Goal: Task Accomplishment & Management: Use online tool/utility

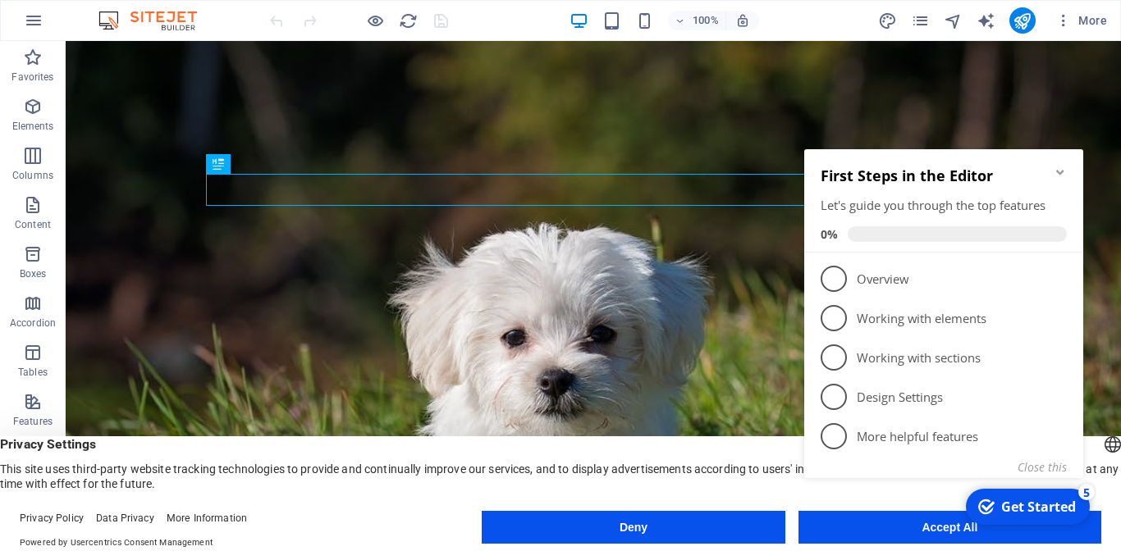
click at [879, 530] on div "checkmark Get Started 5 First Steps in the Editor Let's guide you through the t…" at bounding box center [946, 332] width 299 height 399
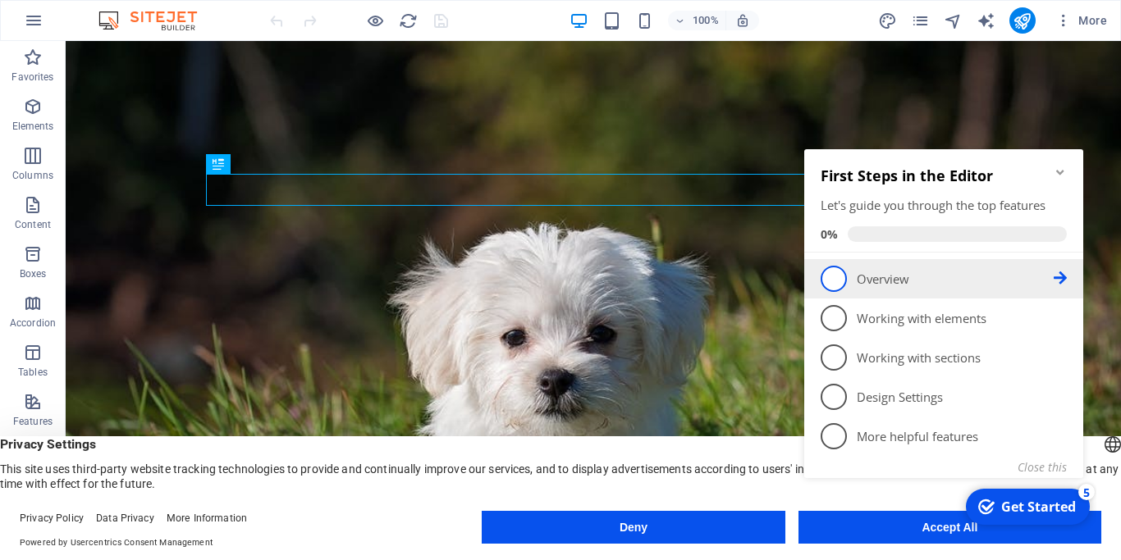
click at [833, 273] on span "1" at bounding box center [833, 279] width 26 height 26
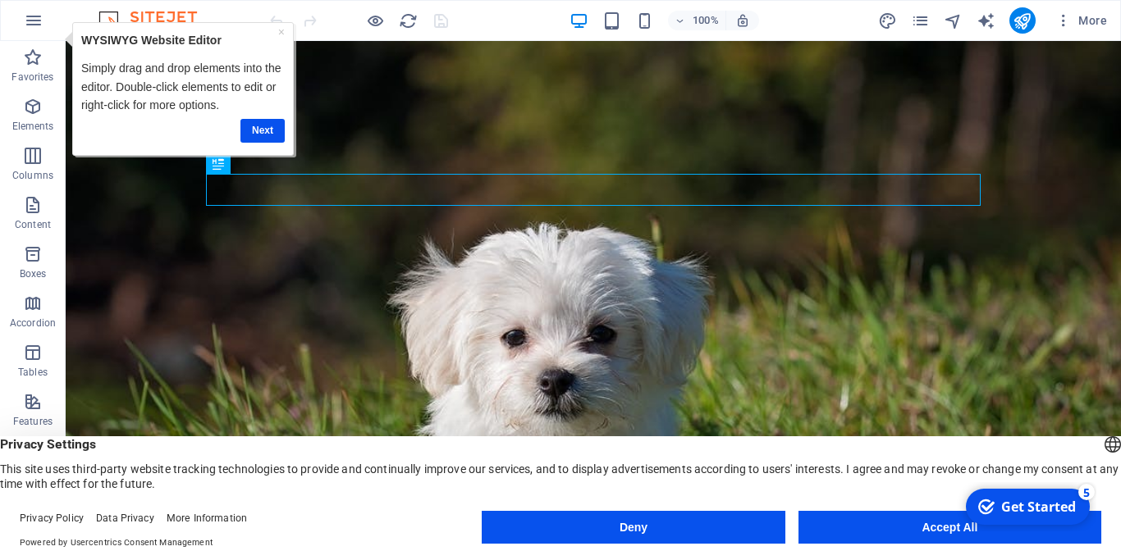
click at [925, 532] on button "Accept All" at bounding box center [949, 527] width 303 height 33
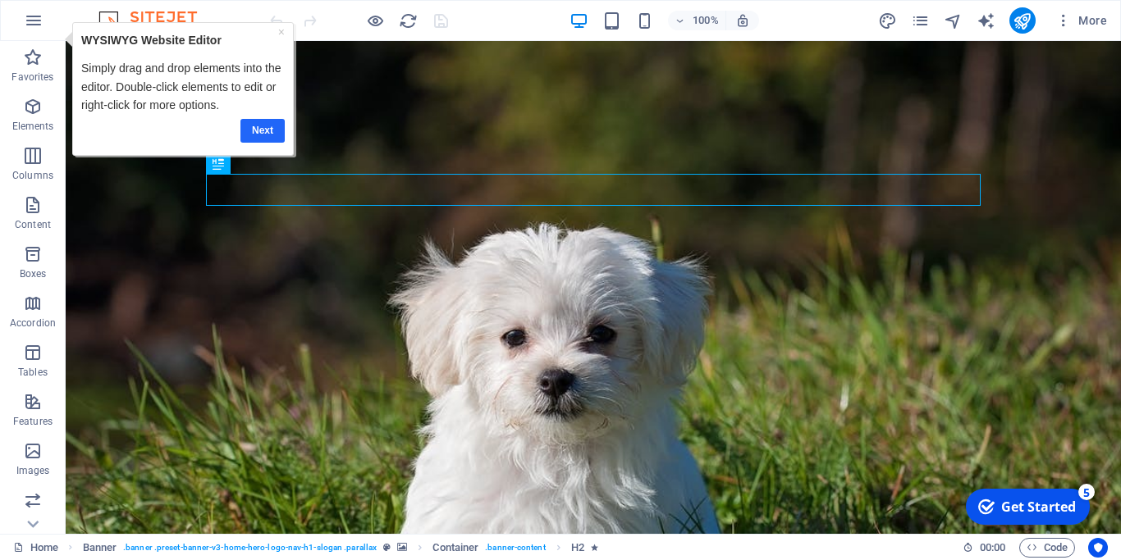
click at [262, 128] on link "Next" at bounding box center [262, 131] width 44 height 24
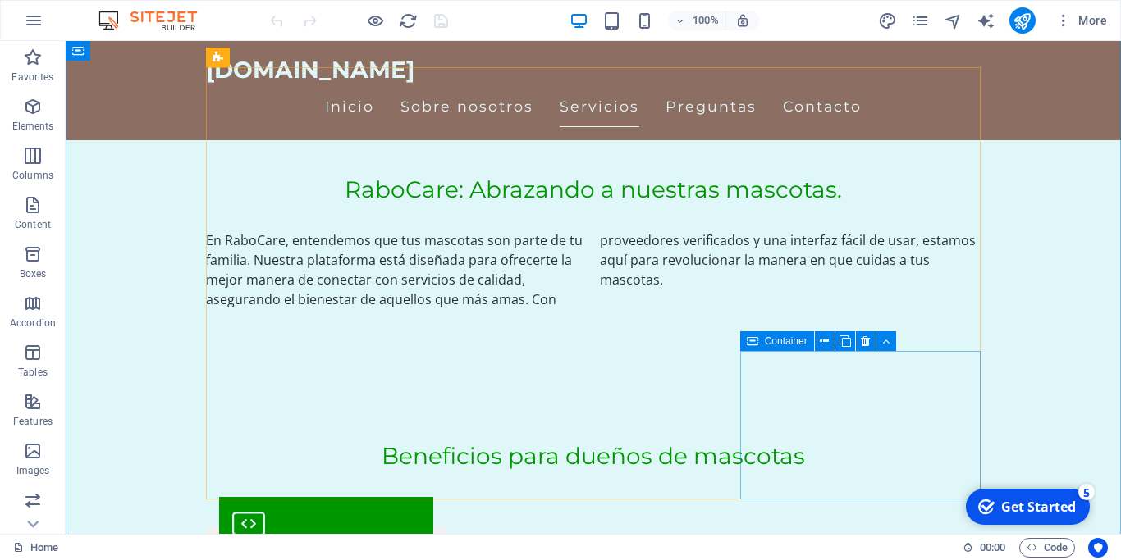
scroll to position [837, 0]
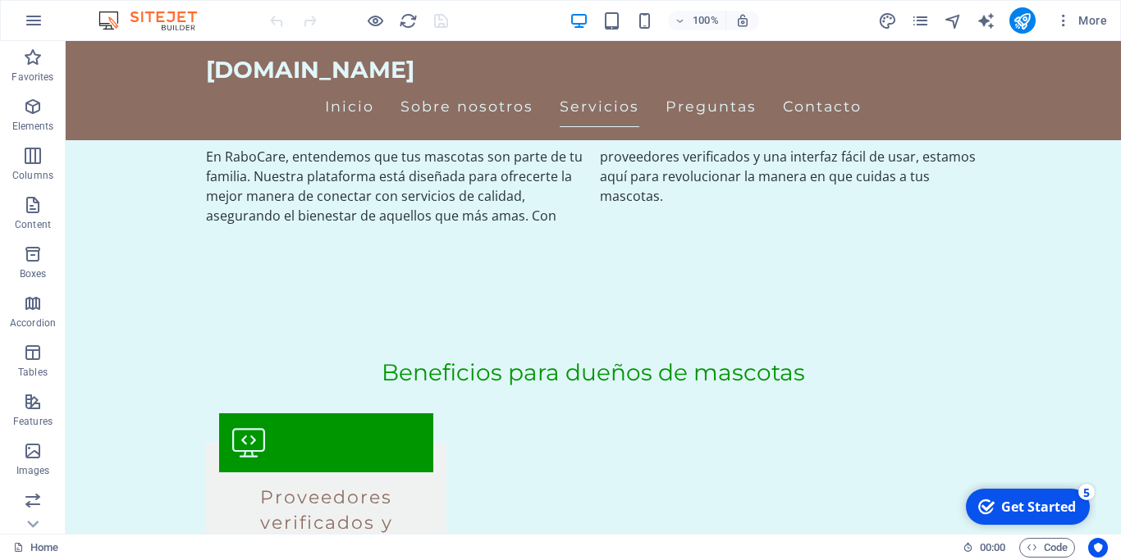
click at [1014, 508] on div "Get Started" at bounding box center [1038, 507] width 75 height 18
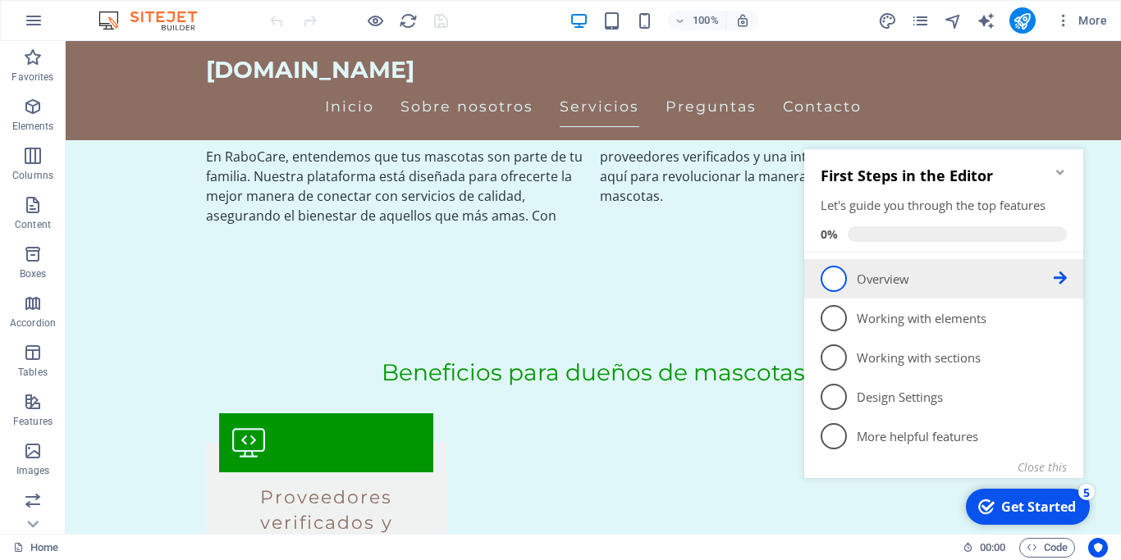
click at [838, 280] on span "1" at bounding box center [833, 279] width 26 height 26
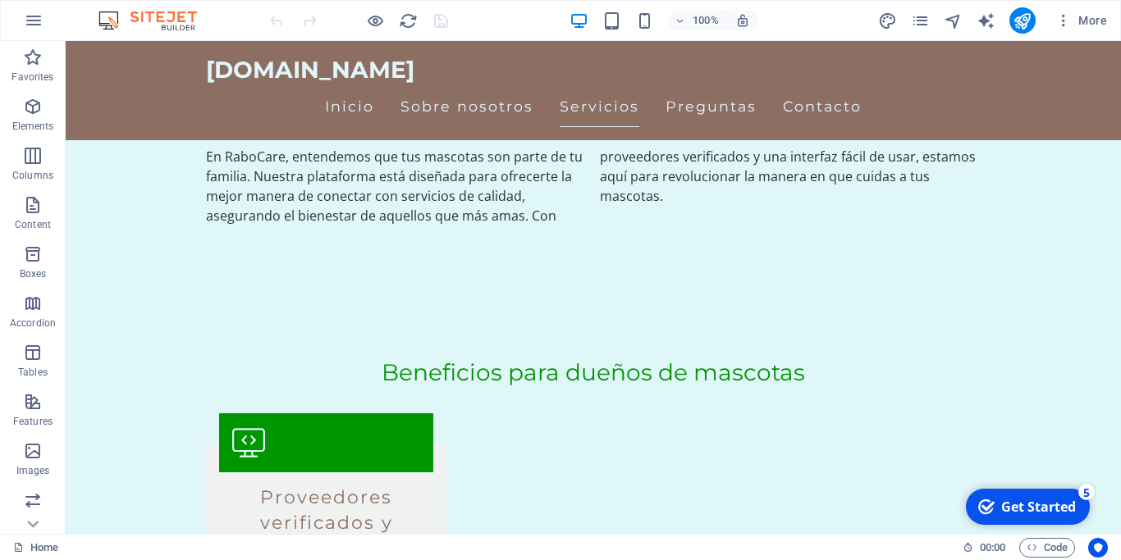
click at [995, 506] on div "checkmark Get Started 5" at bounding box center [1027, 507] width 98 height 18
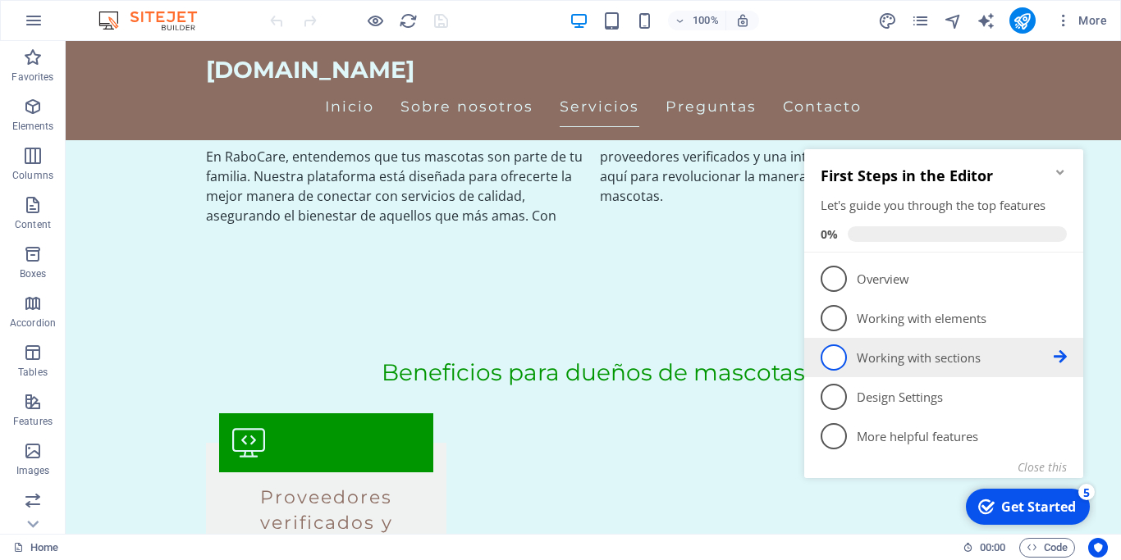
click at [1059, 354] on icon at bounding box center [1059, 356] width 13 height 13
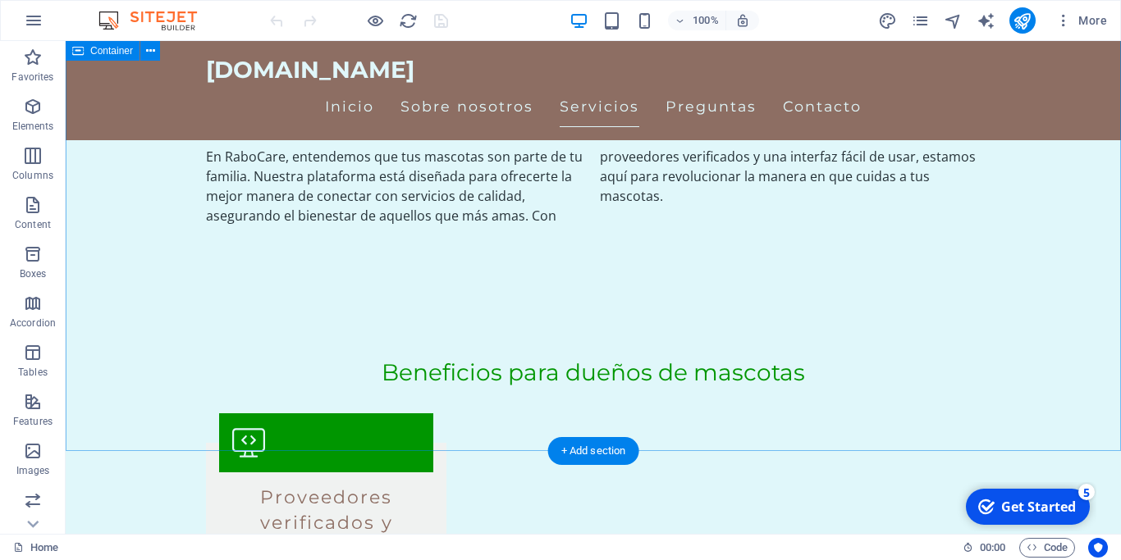
scroll to position [0, 0]
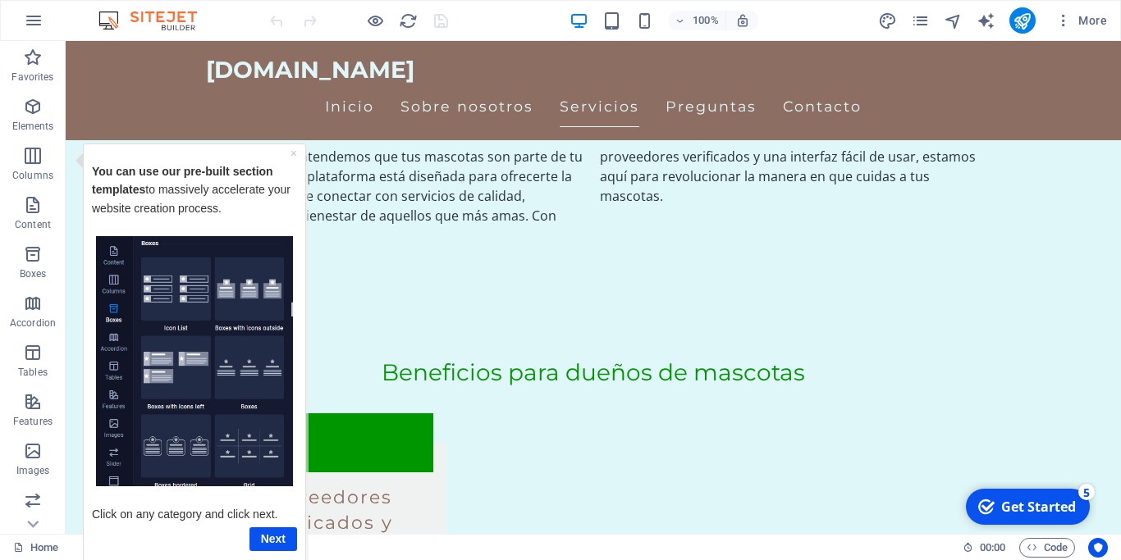
click at [240, 445] on img "Tooltip" at bounding box center [194, 360] width 197 height 251
click at [273, 541] on link "Next" at bounding box center [273, 539] width 48 height 24
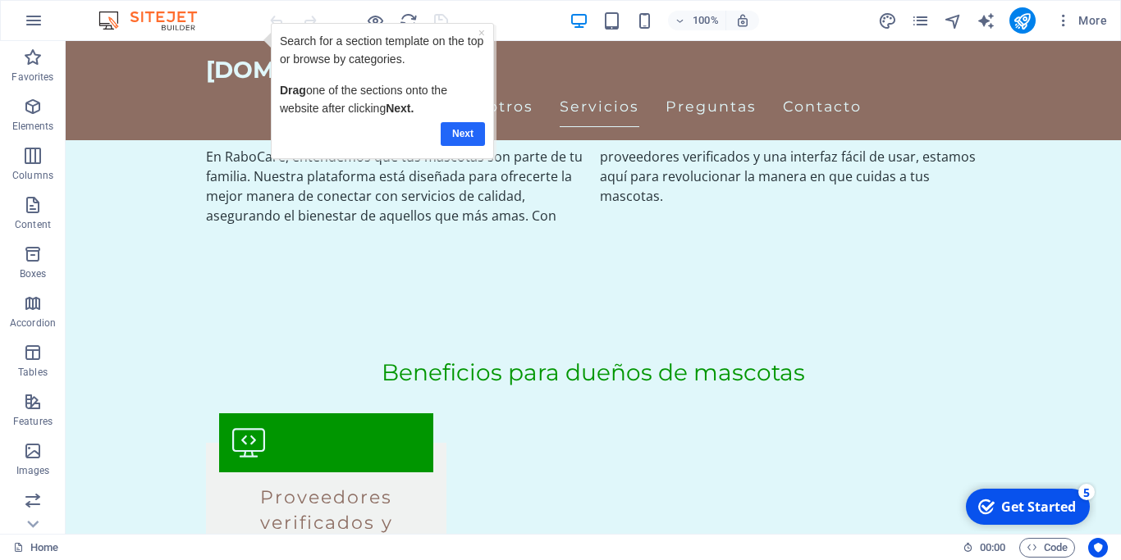
click at [460, 132] on link "Next" at bounding box center [462, 134] width 44 height 24
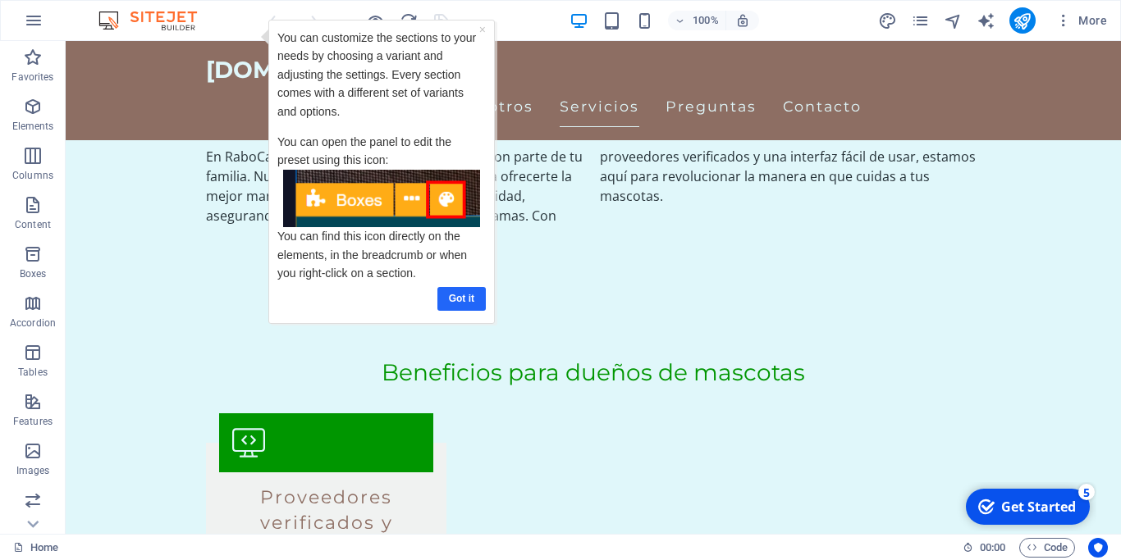
click at [469, 299] on link "Got it" at bounding box center [461, 299] width 48 height 24
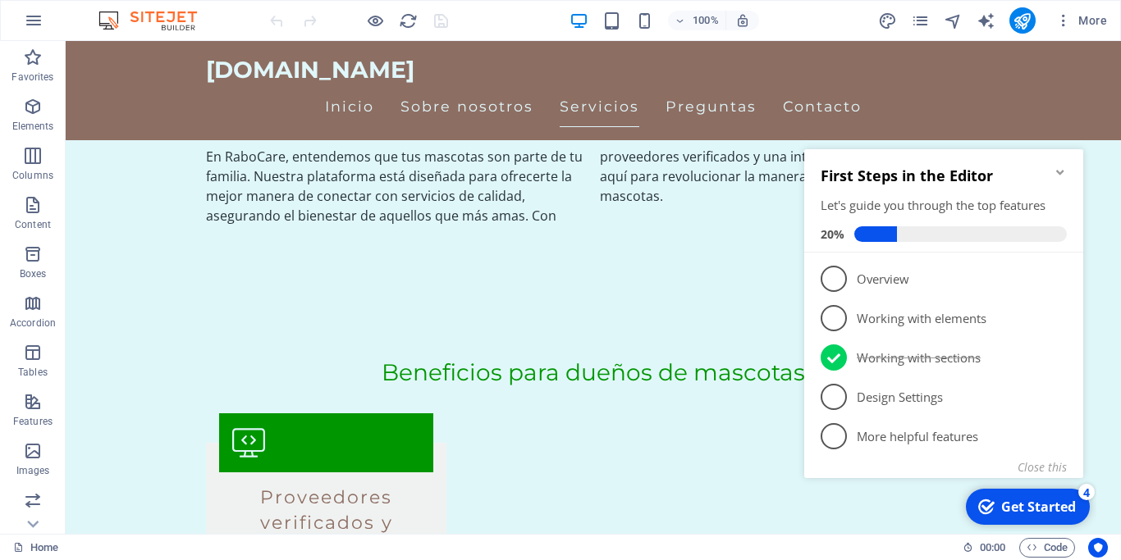
click at [1026, 509] on div "Get Started" at bounding box center [1038, 507] width 75 height 18
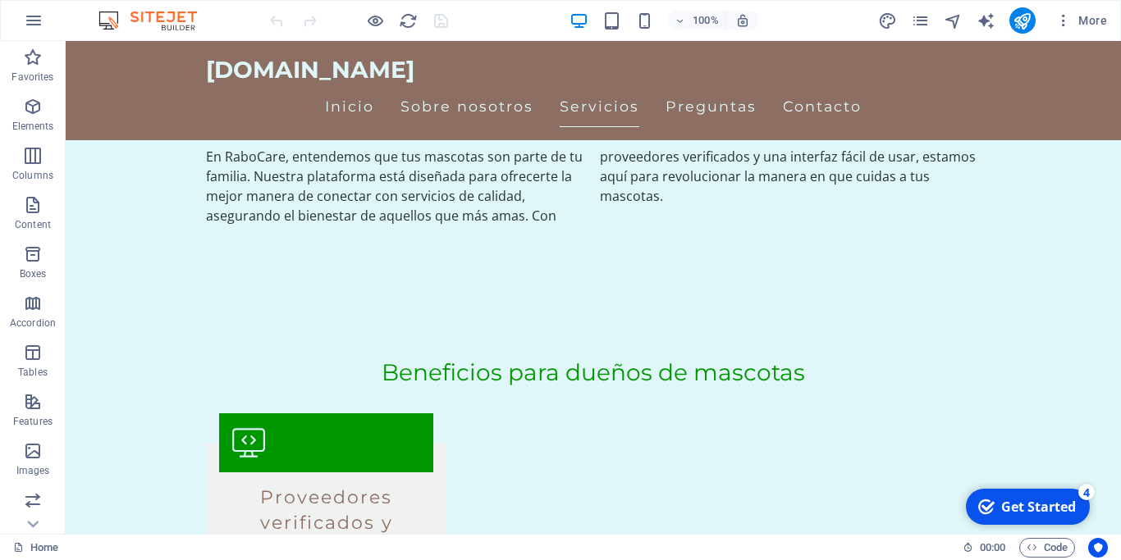
click at [1026, 509] on div "Get Started" at bounding box center [1038, 507] width 75 height 18
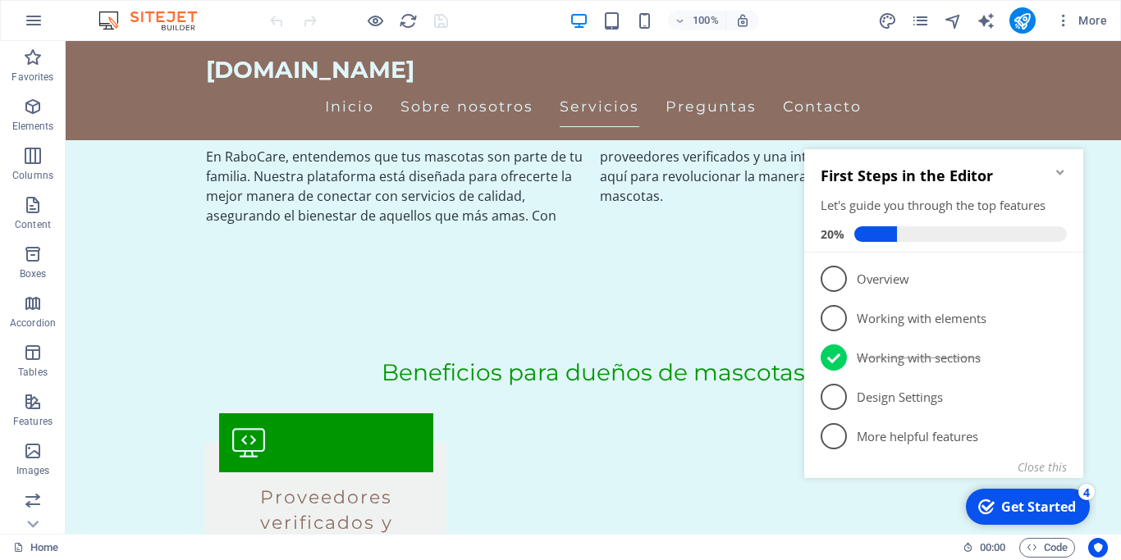
click at [1029, 504] on div "Get Started" at bounding box center [1038, 507] width 75 height 18
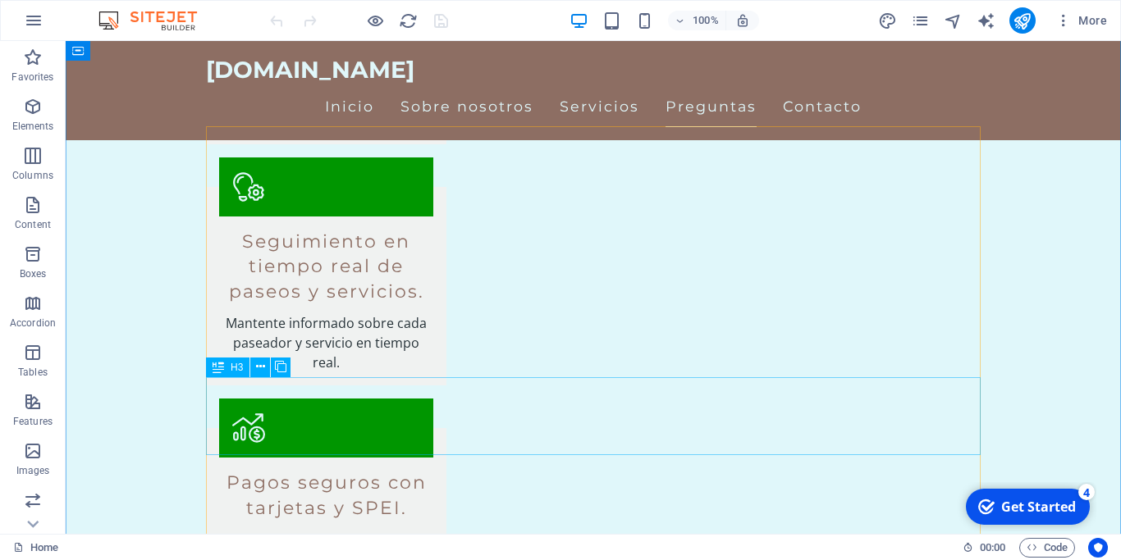
scroll to position [1339, 0]
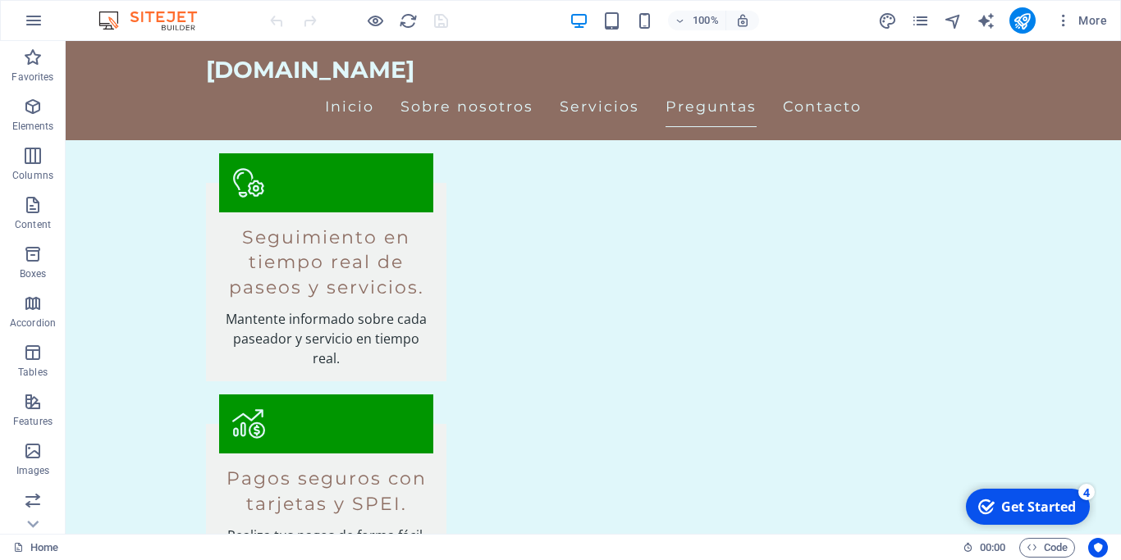
click at [982, 508] on icon "Get Started 4 items remaining, 20% complete" at bounding box center [986, 507] width 16 height 15
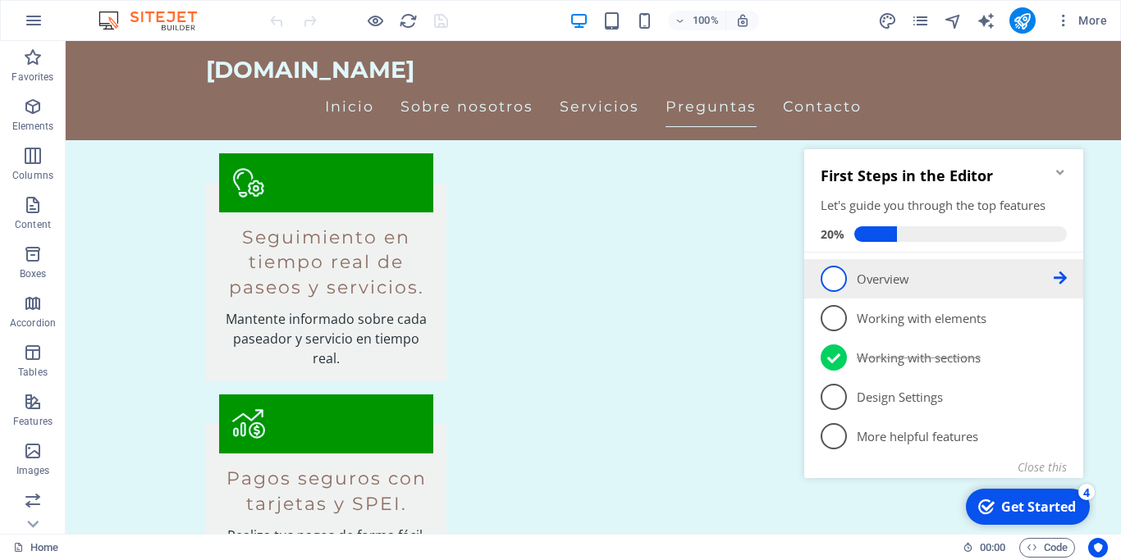
click at [1058, 277] on icon at bounding box center [1059, 278] width 13 height 13
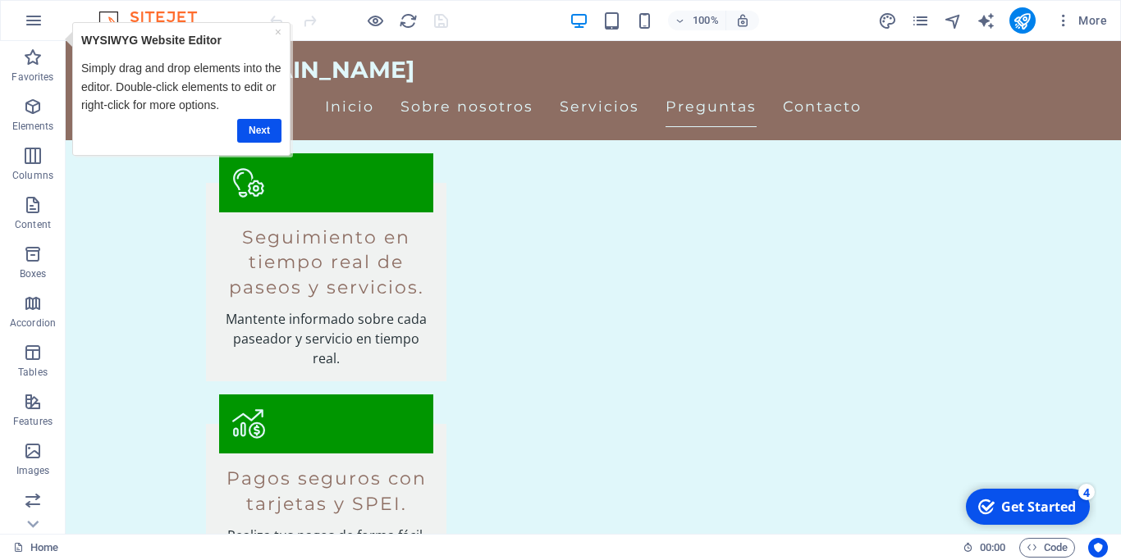
scroll to position [0, 0]
click at [264, 127] on link "Next" at bounding box center [262, 131] width 44 height 24
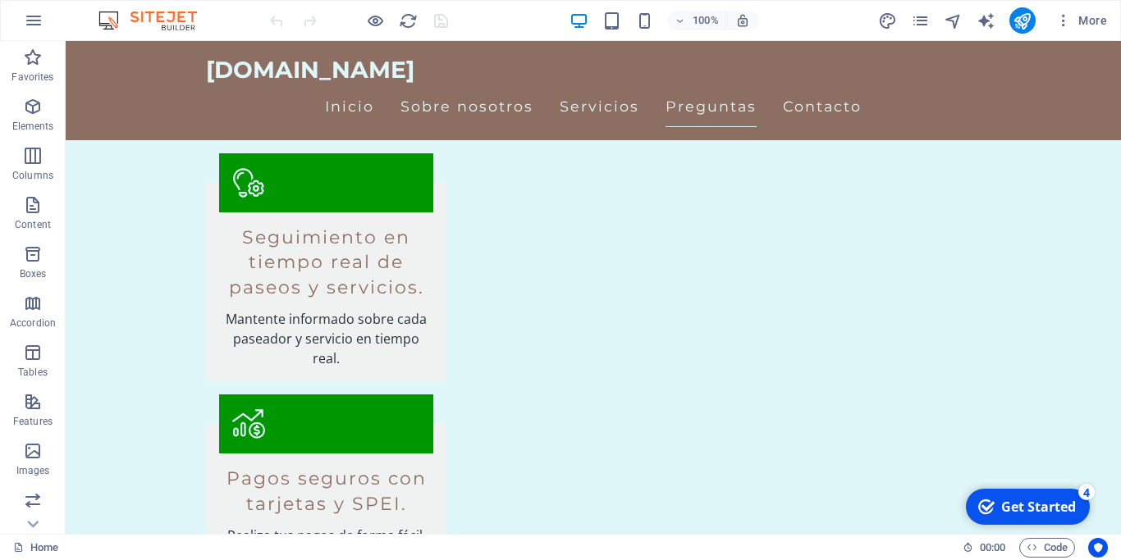
click at [1029, 503] on div "Get Started" at bounding box center [1038, 507] width 75 height 18
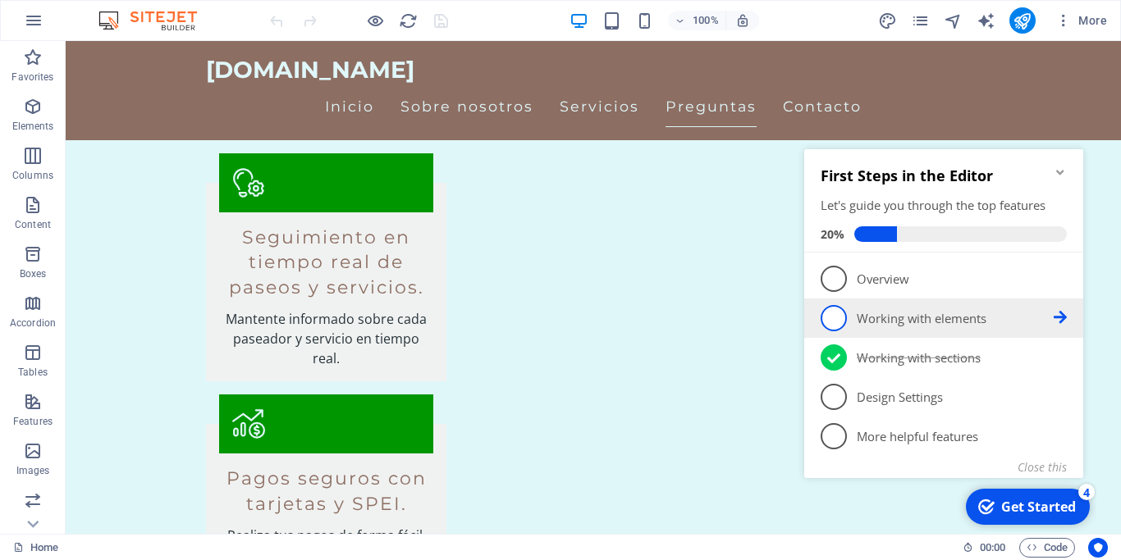
click at [1058, 318] on icon at bounding box center [1059, 317] width 13 height 13
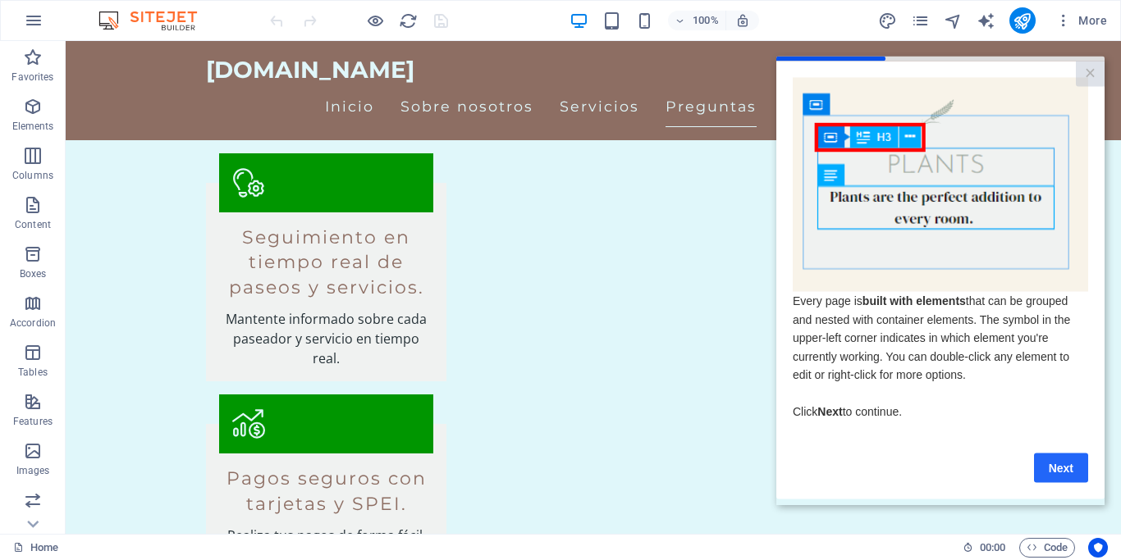
click at [1055, 471] on link "Next" at bounding box center [1061, 468] width 54 height 30
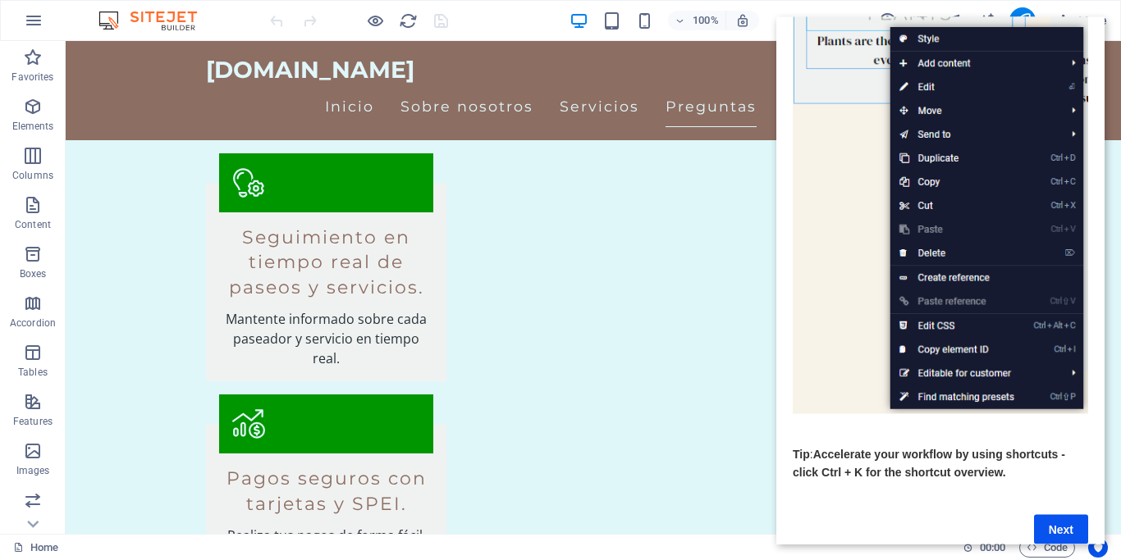
scroll to position [171, 0]
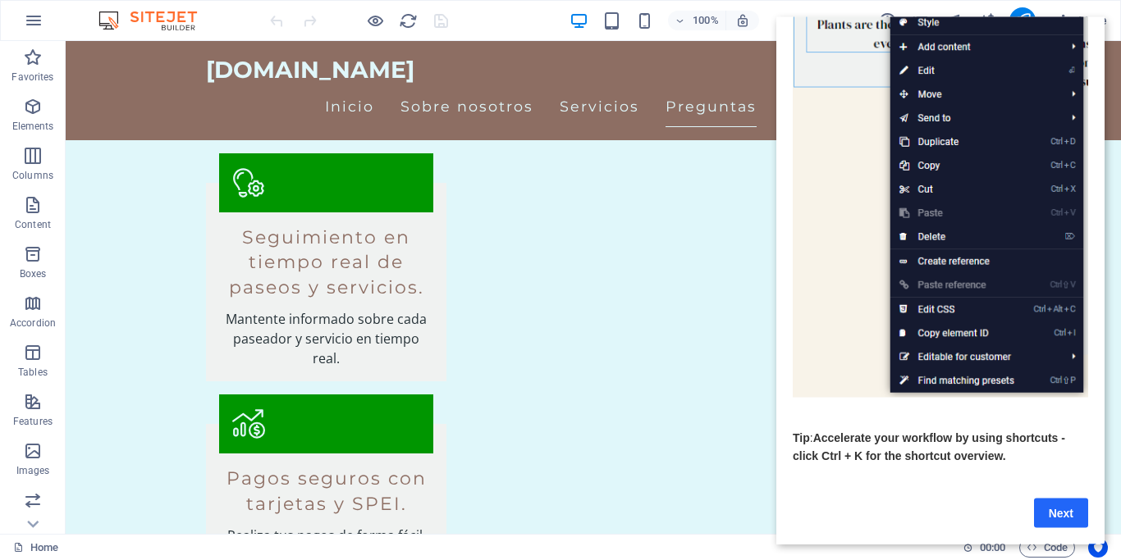
click at [1061, 507] on link "Next" at bounding box center [1061, 513] width 54 height 30
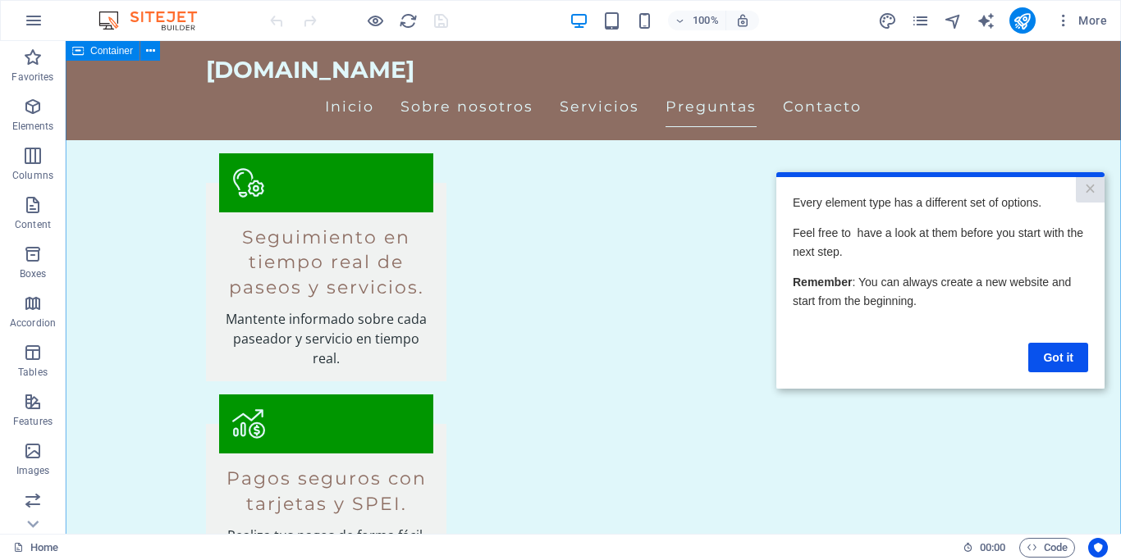
scroll to position [0, 0]
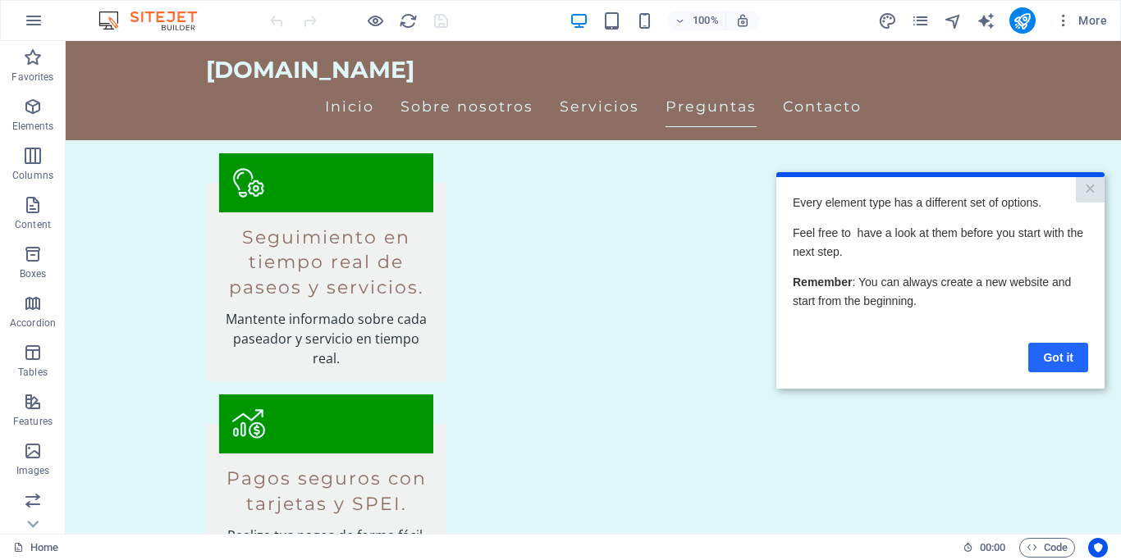
click at [1053, 356] on link "Got it" at bounding box center [1058, 357] width 60 height 30
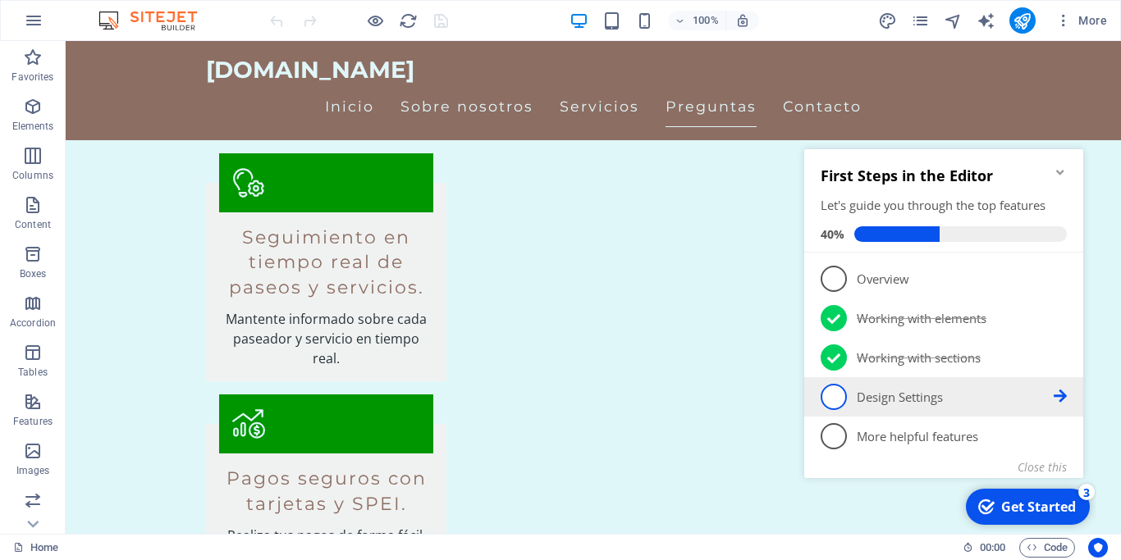
click at [1057, 395] on icon at bounding box center [1059, 396] width 13 height 13
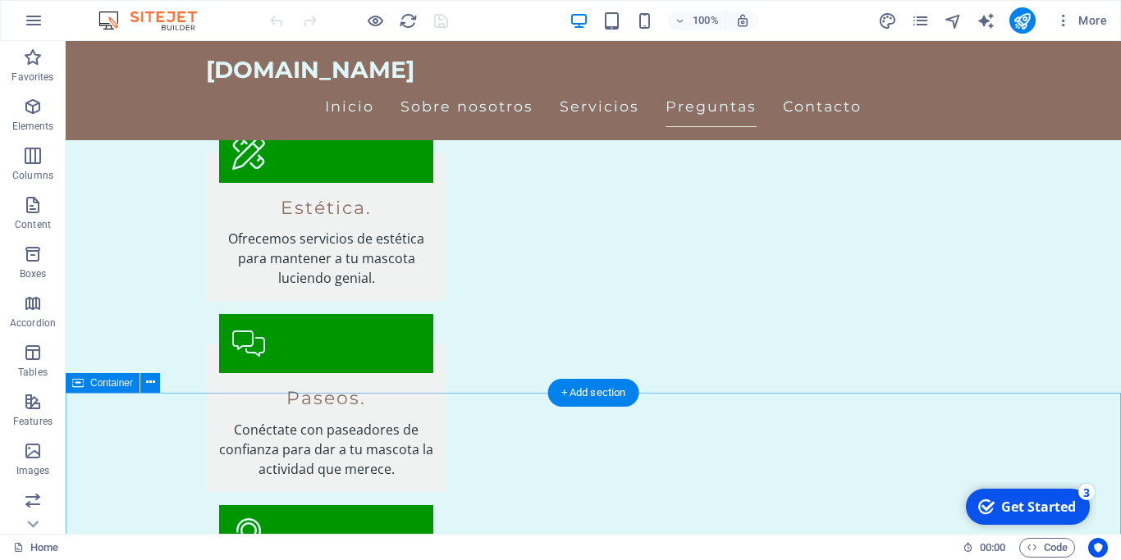
scroll to position [1841, 0]
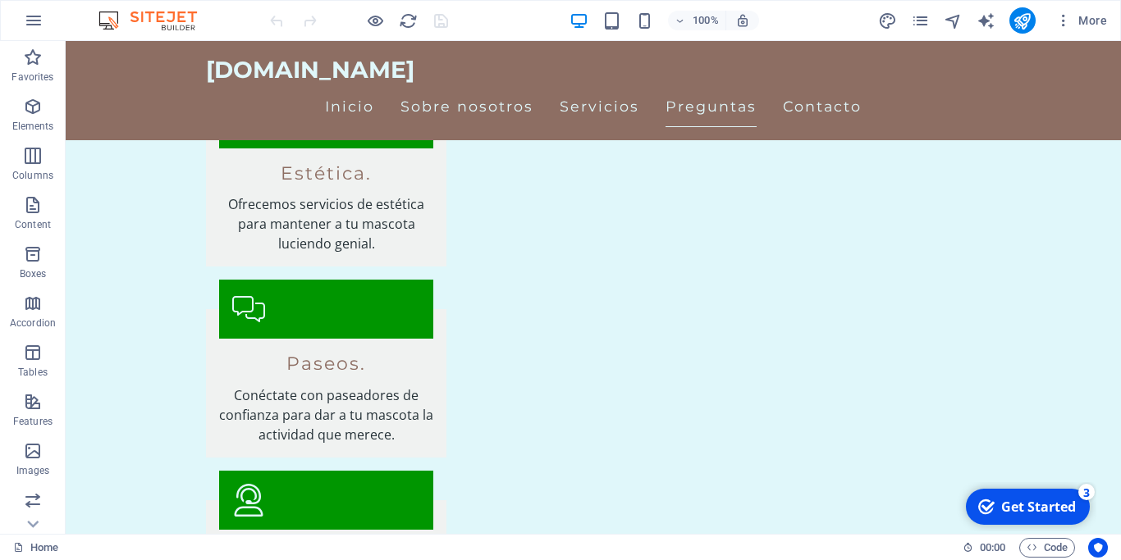
click at [1023, 509] on div "Get Started" at bounding box center [1038, 507] width 75 height 18
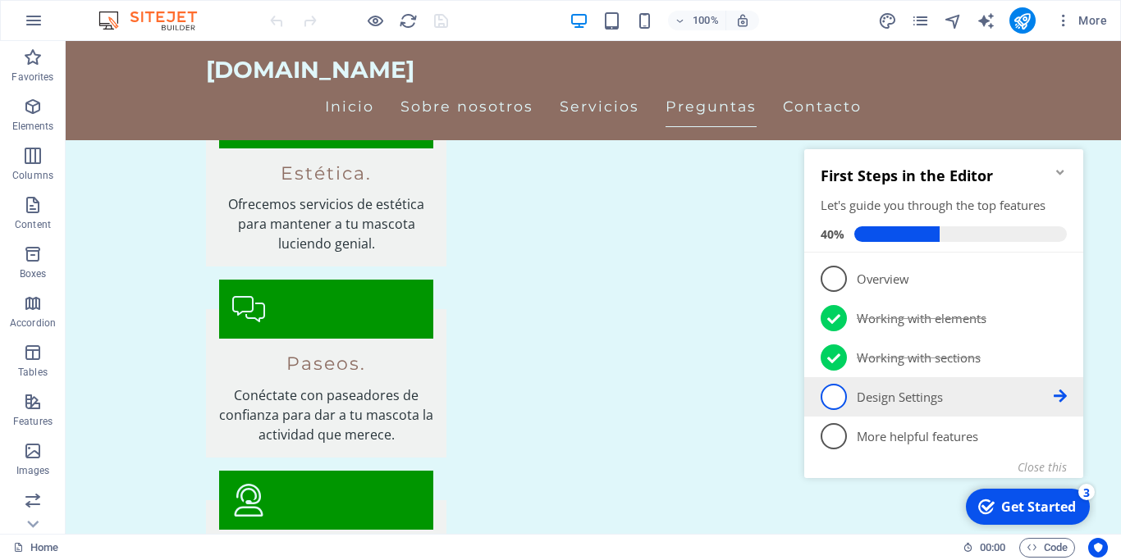
click at [1061, 400] on icon at bounding box center [1059, 396] width 13 height 13
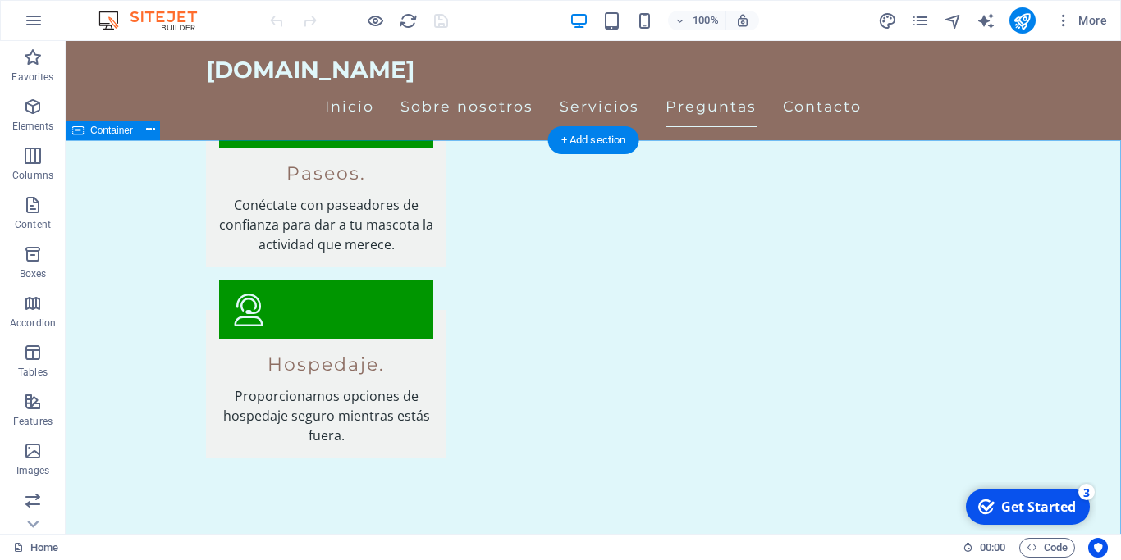
scroll to position [2092, 0]
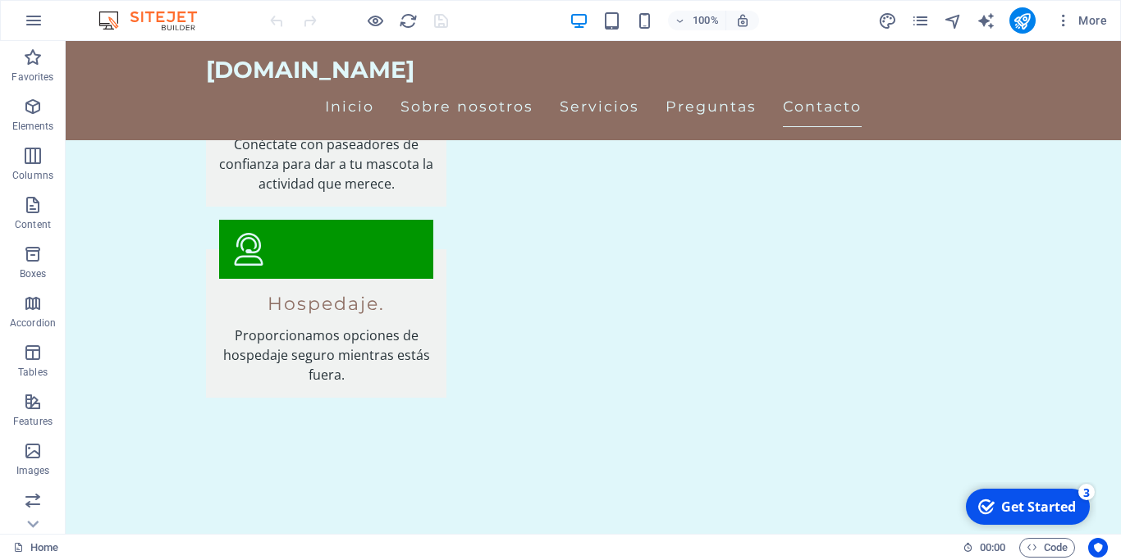
click at [1028, 510] on div "Get Started" at bounding box center [1038, 507] width 75 height 18
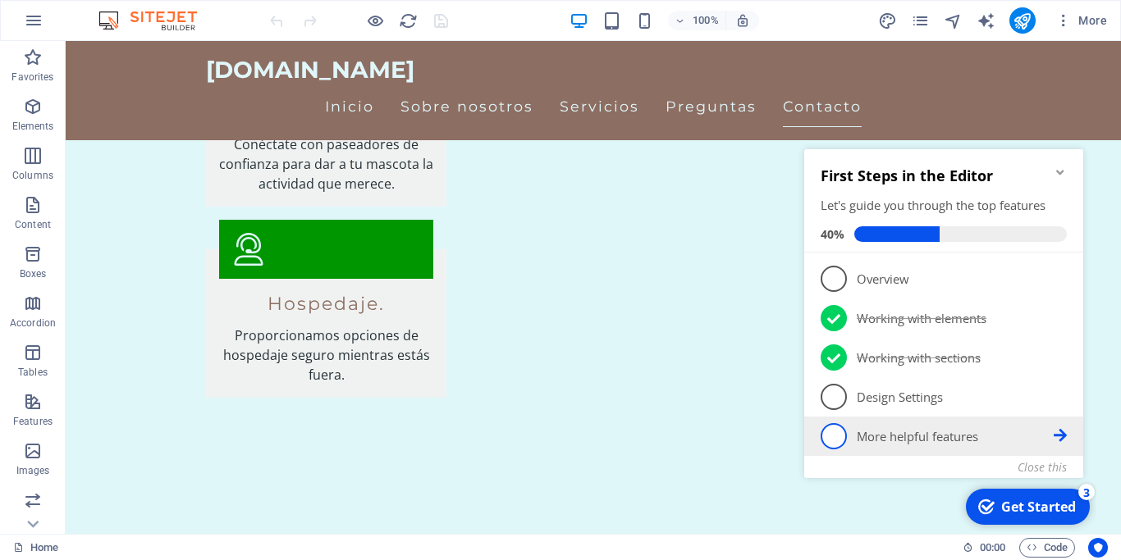
click at [838, 440] on span "5" at bounding box center [833, 436] width 26 height 26
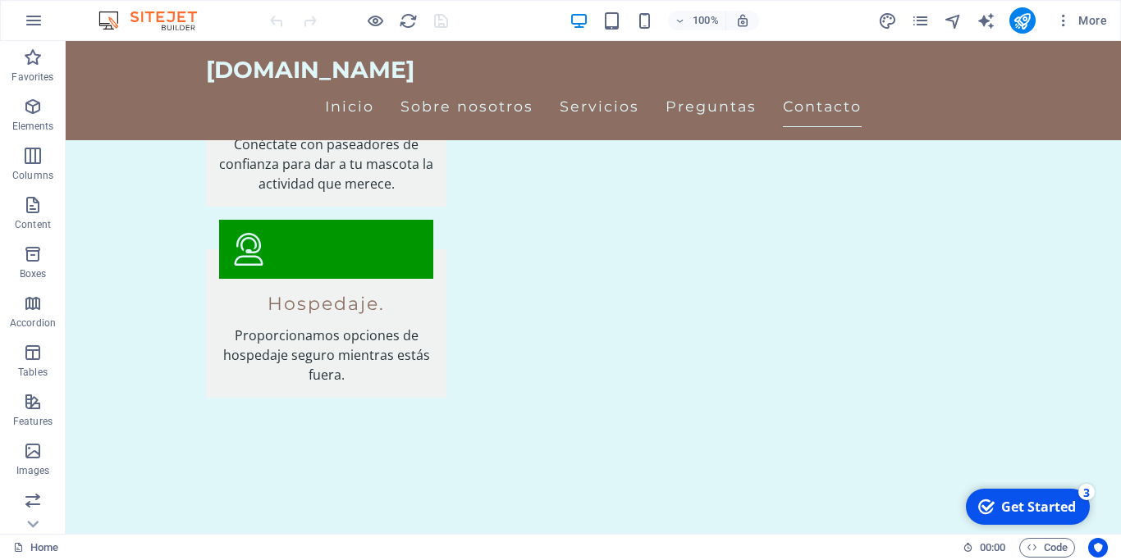
click at [1022, 514] on div "Get Started" at bounding box center [1038, 507] width 75 height 18
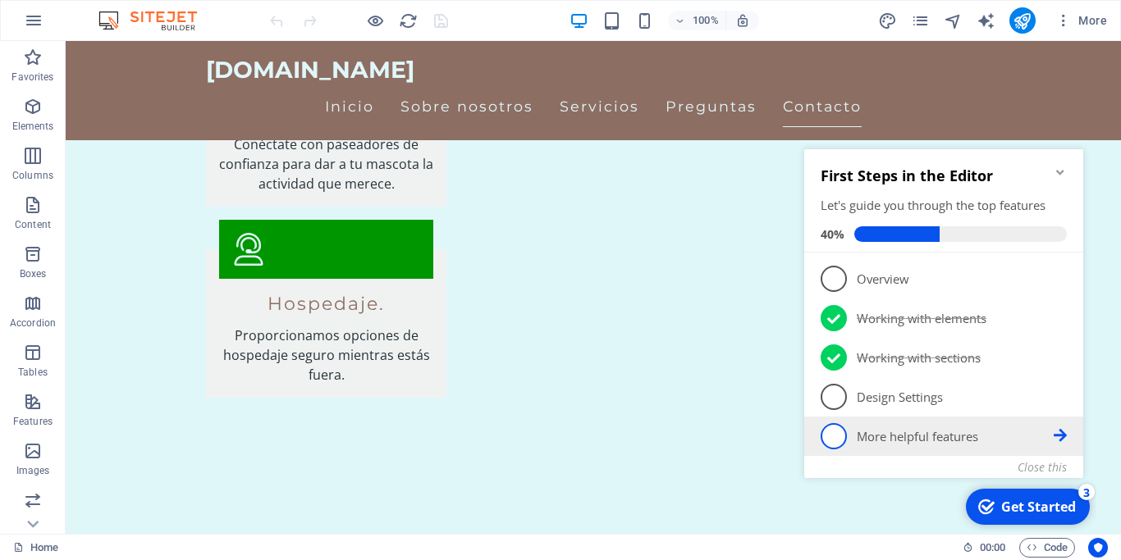
click at [1057, 435] on icon at bounding box center [1059, 435] width 13 height 13
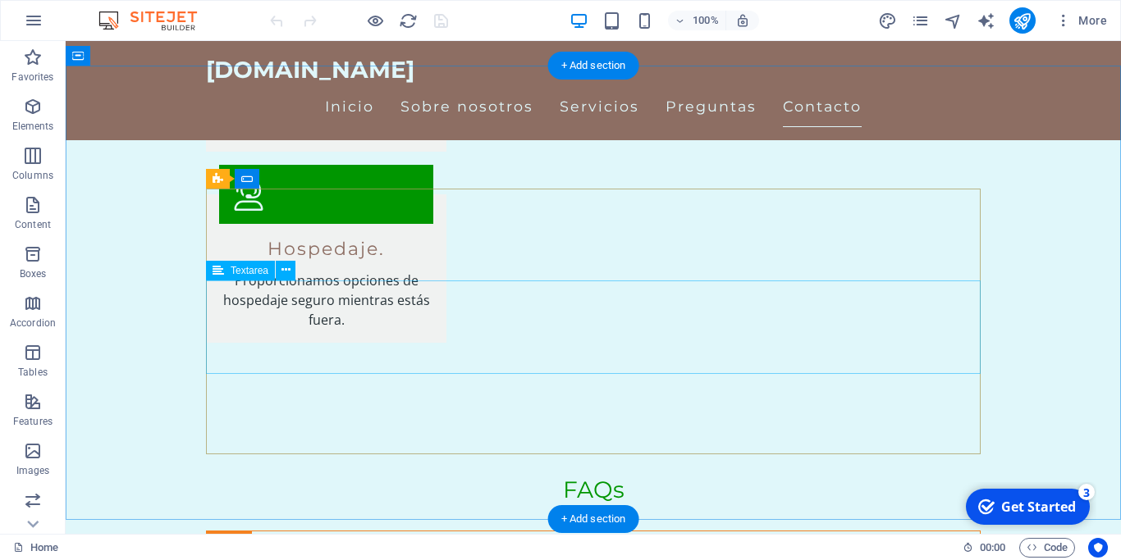
scroll to position [2176, 0]
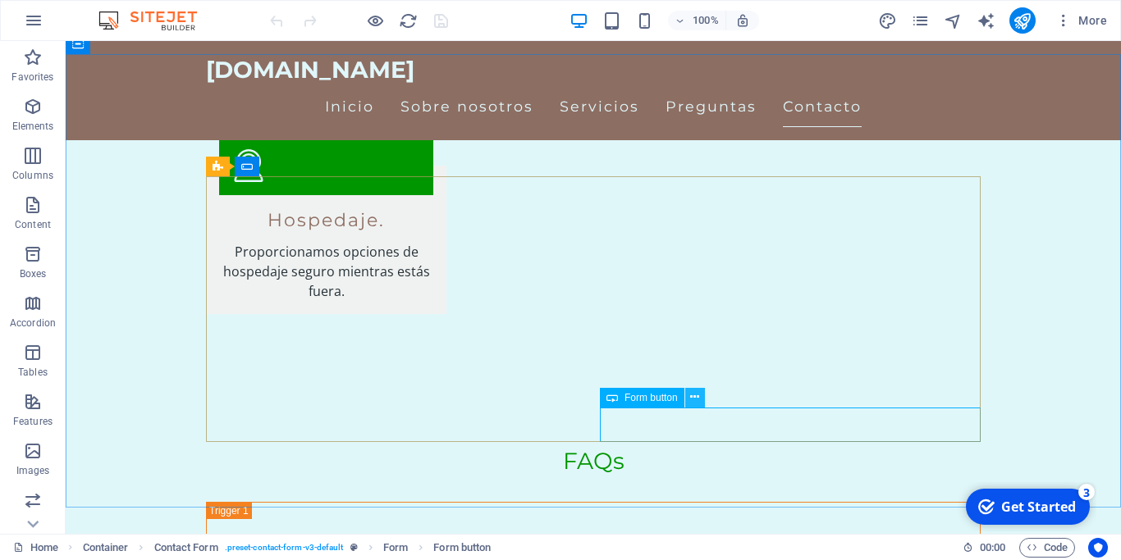
click at [697, 399] on icon at bounding box center [694, 397] width 9 height 17
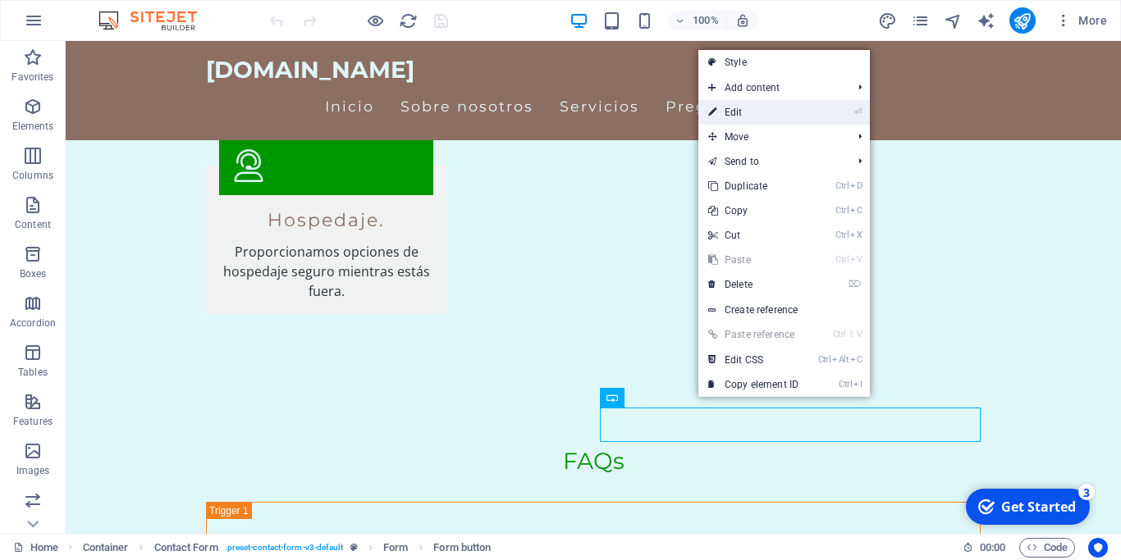
click at [735, 108] on link "⏎ Edit" at bounding box center [753, 112] width 110 height 25
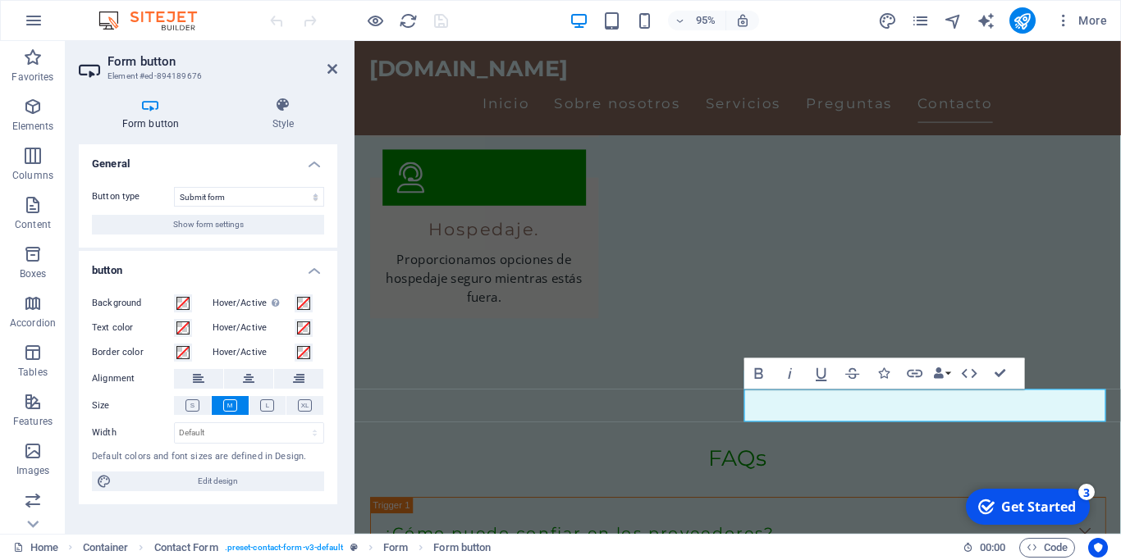
click at [318, 164] on h4 "General" at bounding box center [208, 159] width 258 height 30
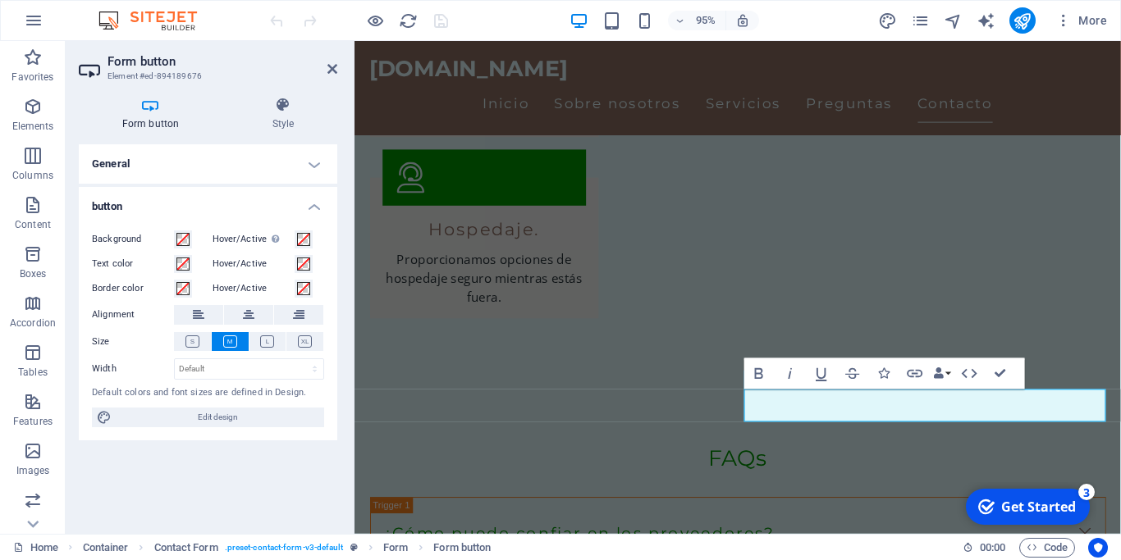
click at [318, 164] on h4 "General" at bounding box center [208, 163] width 258 height 39
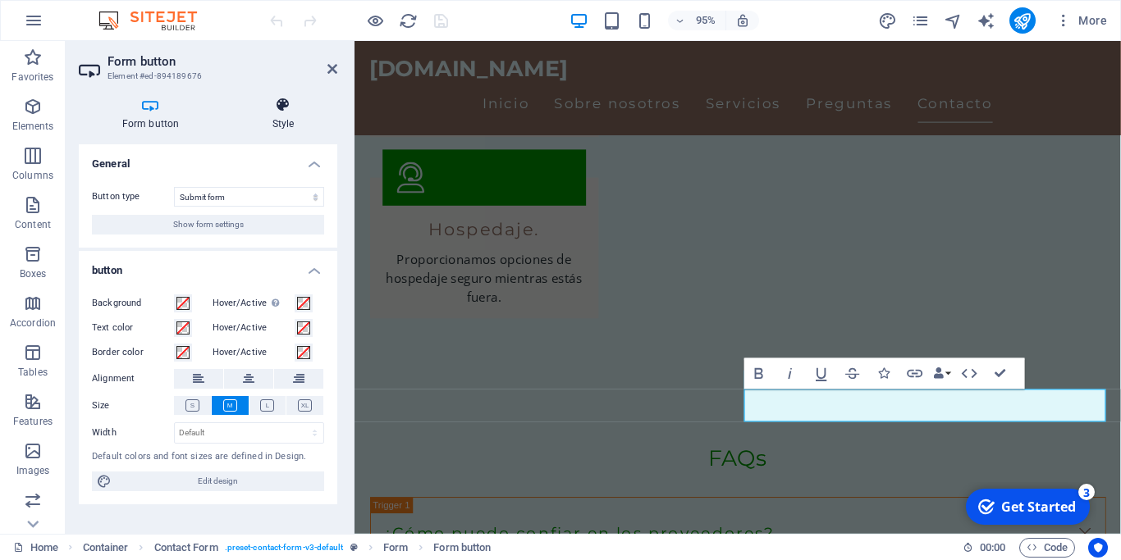
click at [282, 117] on h4 "Style" at bounding box center [283, 114] width 108 height 34
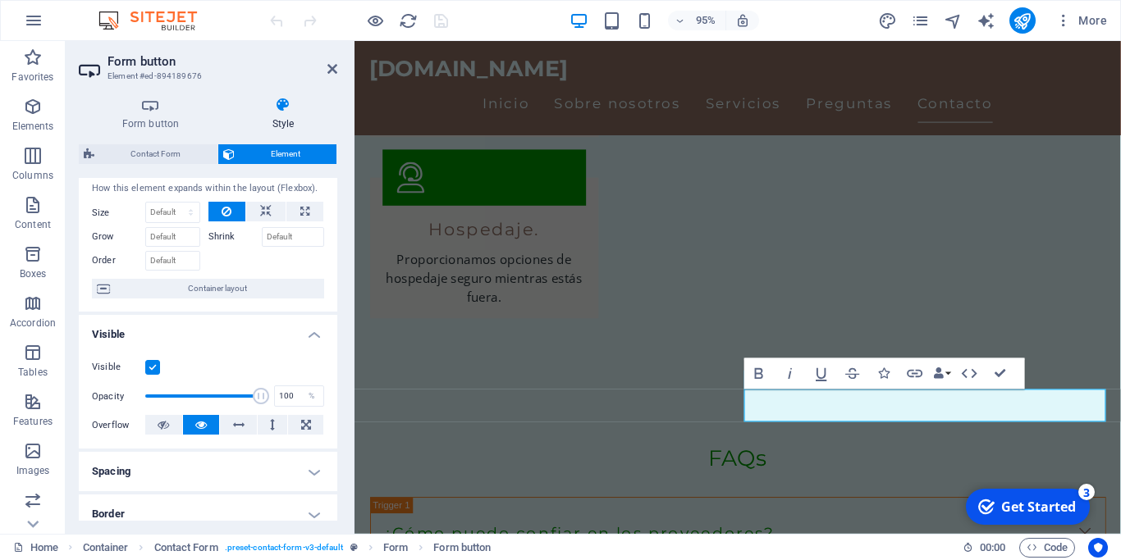
scroll to position [0, 0]
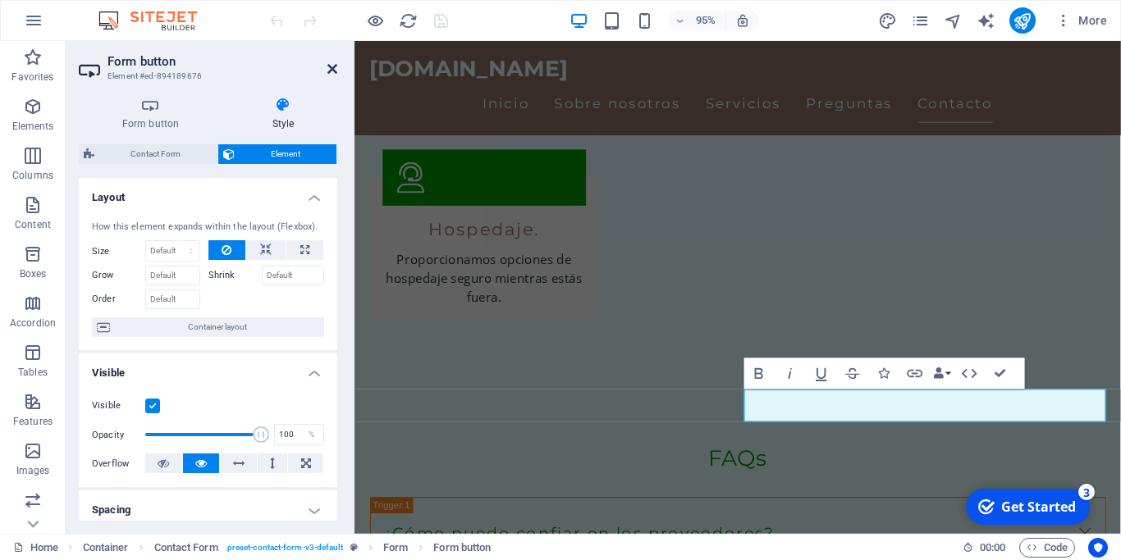
click at [331, 62] on icon at bounding box center [332, 68] width 10 height 13
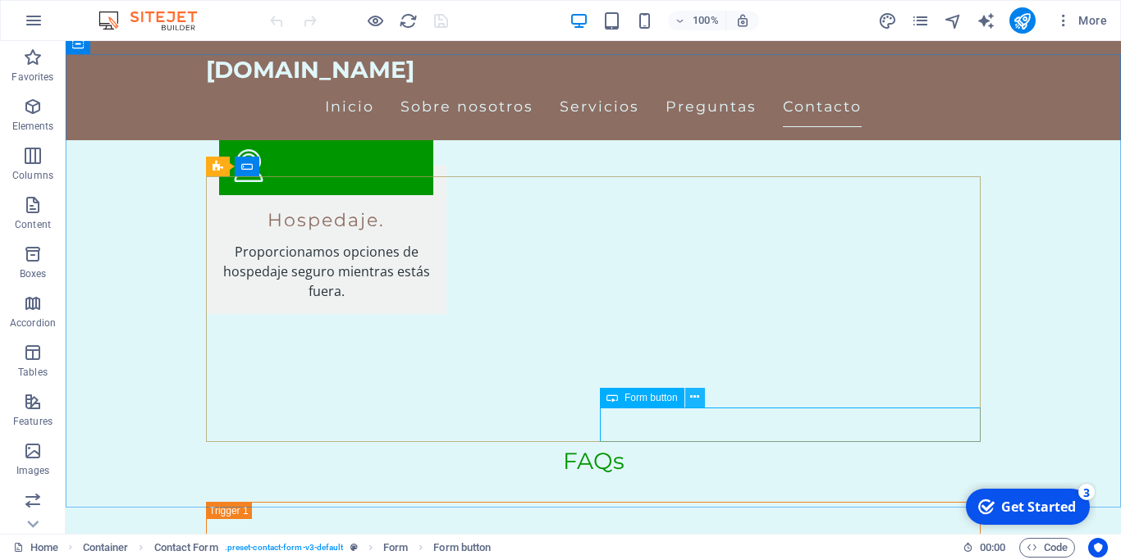
click at [697, 395] on icon at bounding box center [694, 397] width 9 height 17
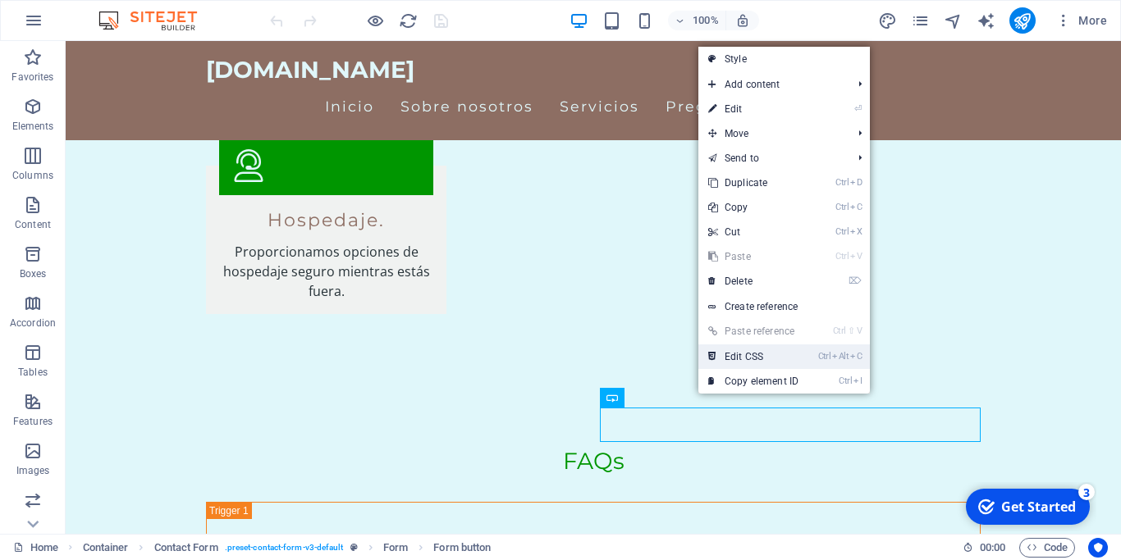
click at [748, 354] on link "Ctrl Alt C Edit CSS" at bounding box center [753, 357] width 110 height 25
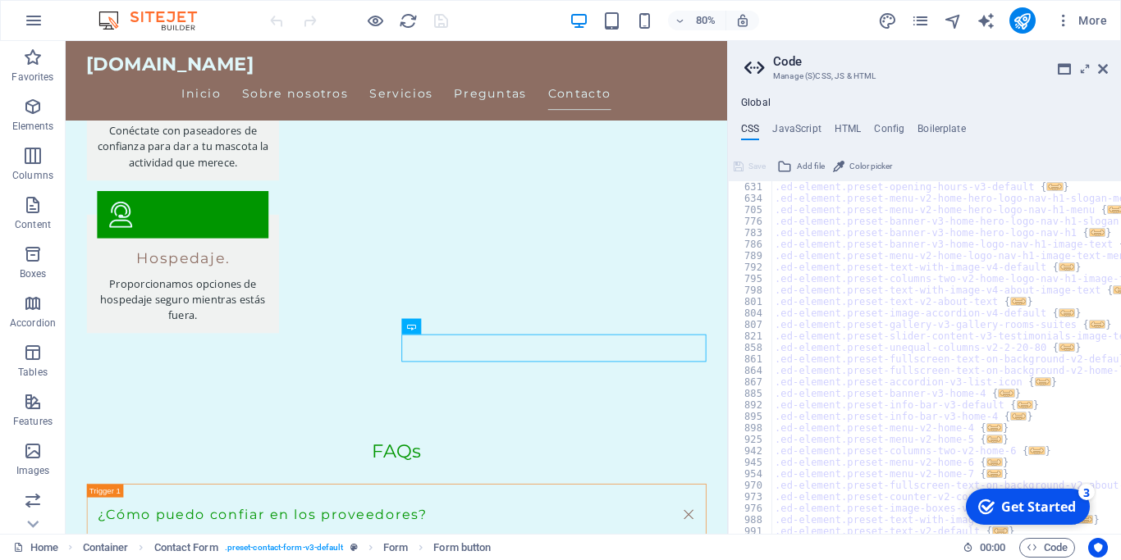
scroll to position [692, 0]
click at [1104, 70] on icon at bounding box center [1103, 68] width 10 height 13
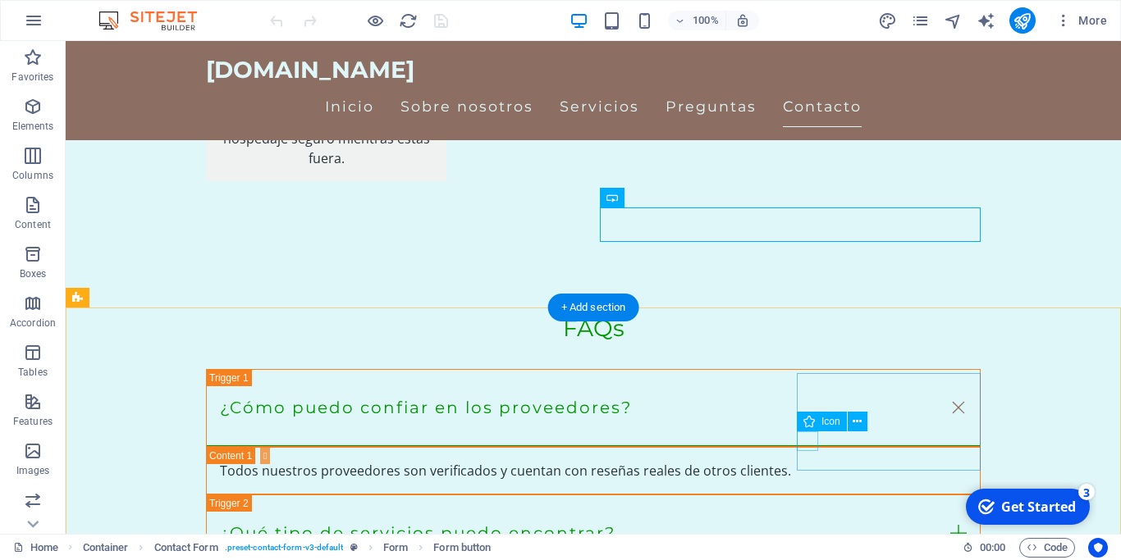
scroll to position [2427, 0]
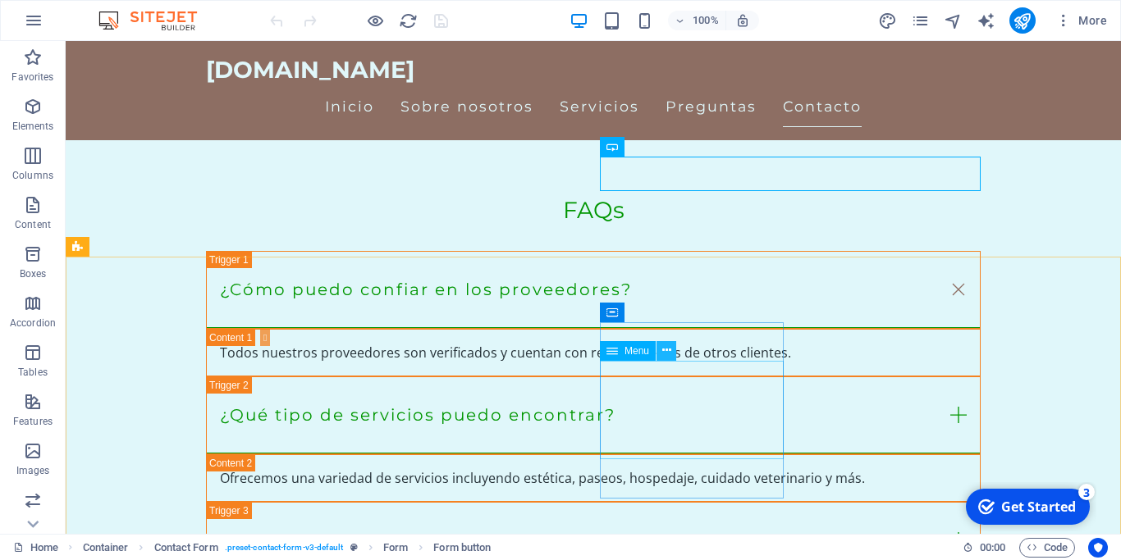
click at [670, 349] on icon at bounding box center [666, 350] width 9 height 17
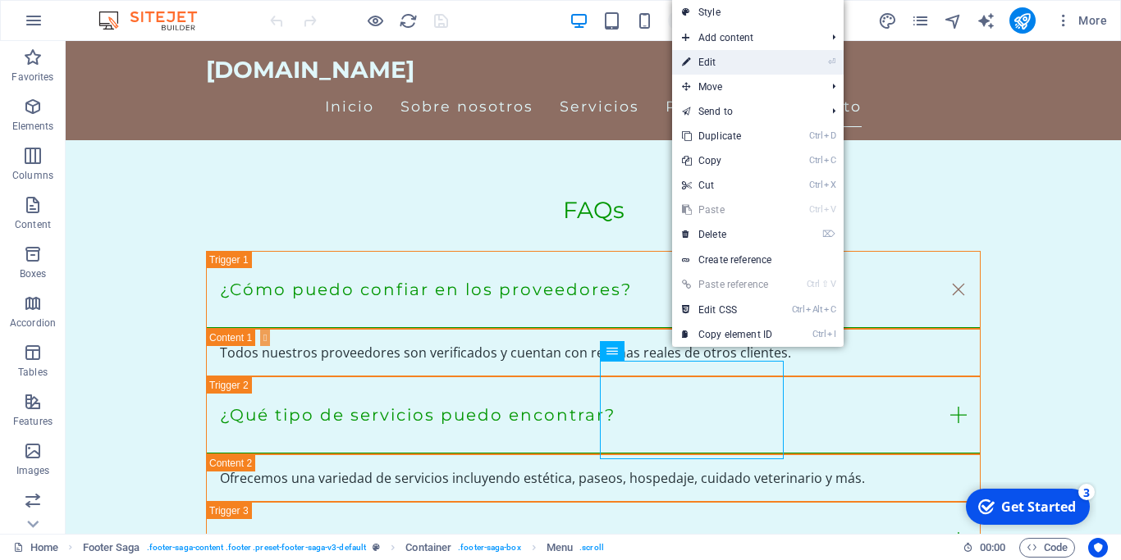
click at [714, 59] on link "⏎ Edit" at bounding box center [727, 62] width 110 height 25
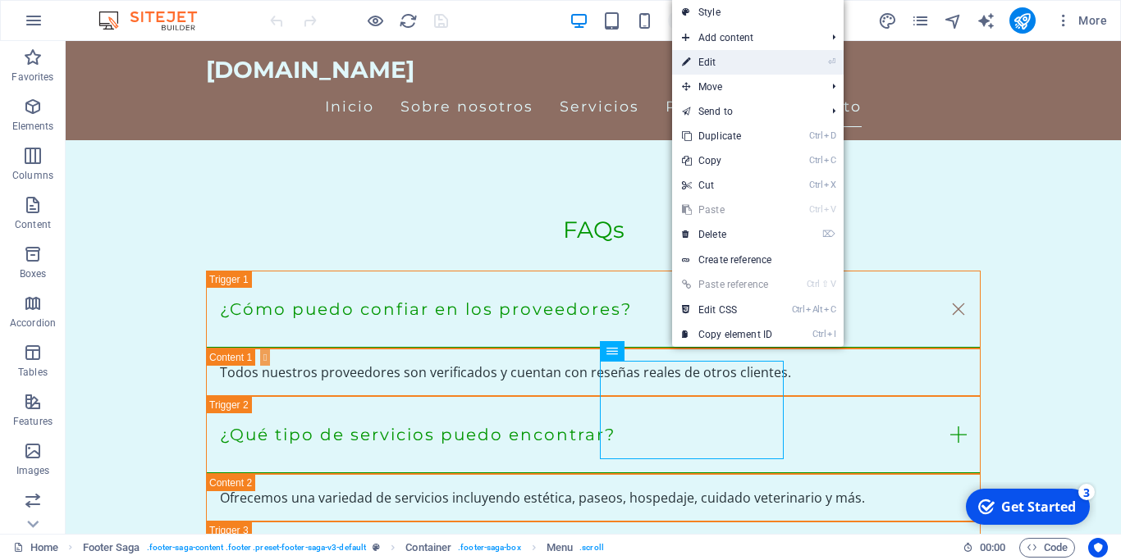
select select
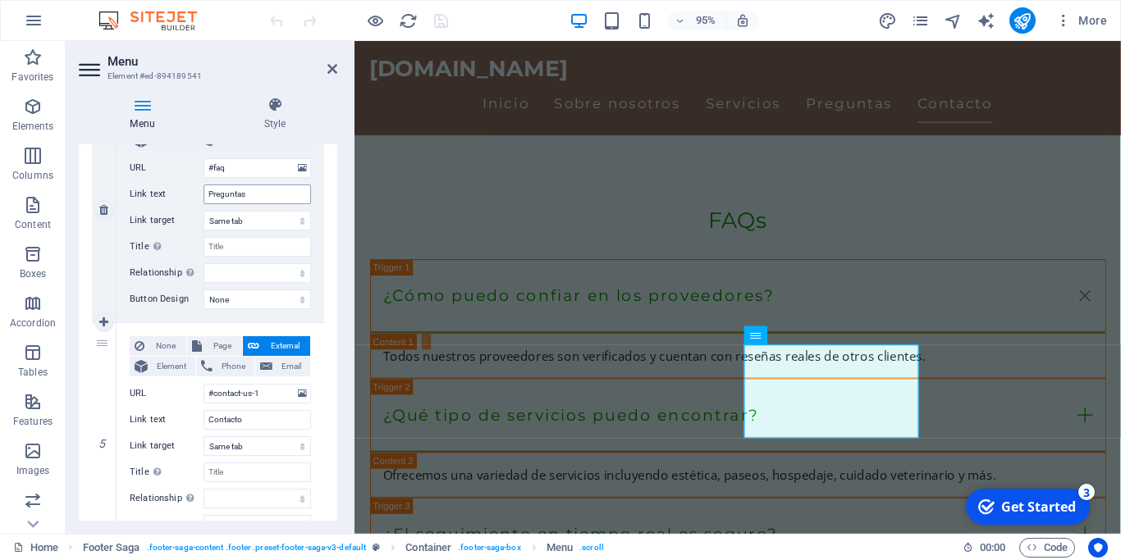
scroll to position [953, 0]
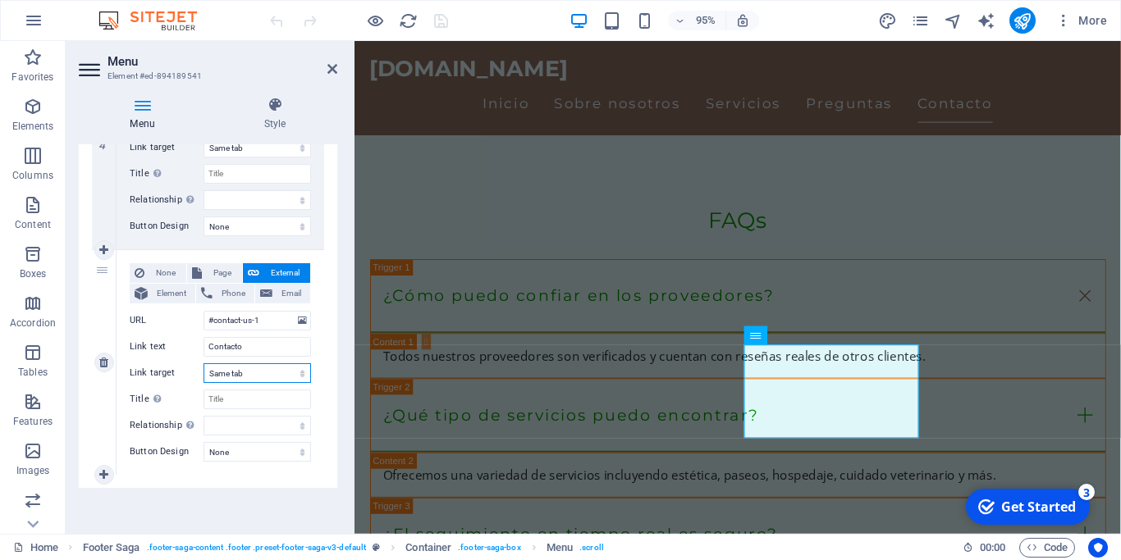
click at [203, 363] on select "New tab Same tab Overlay" at bounding box center [256, 373] width 107 height 20
click option "Same tab" at bounding box center [0, 0] width 0 height 0
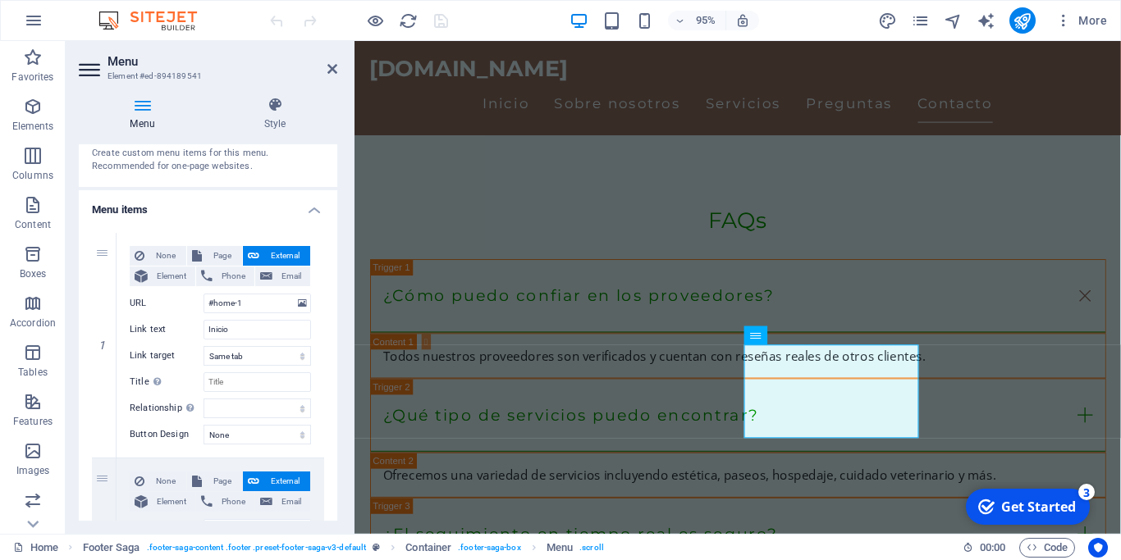
scroll to position [0, 0]
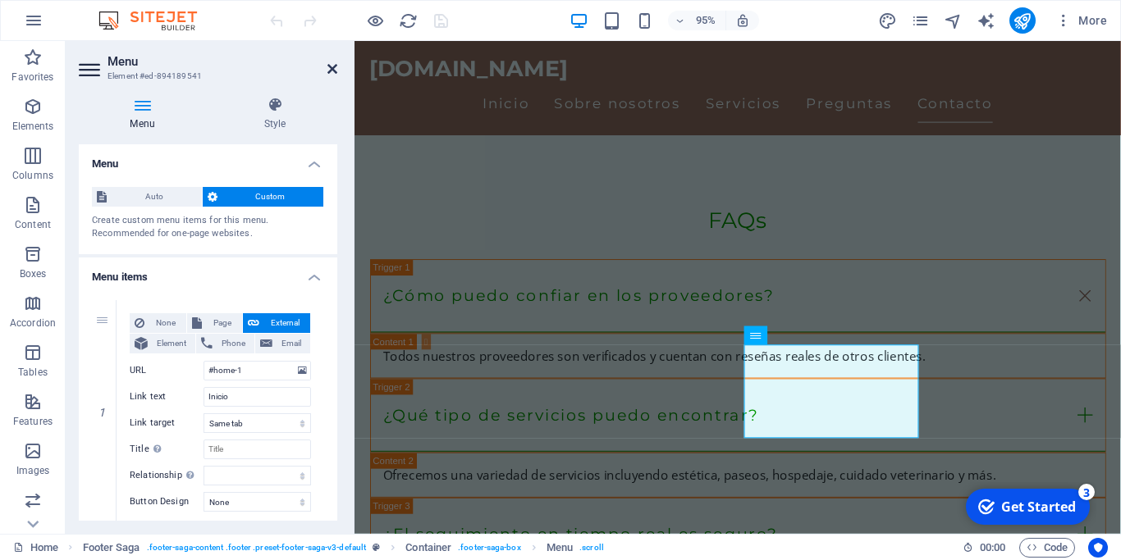
click at [336, 63] on icon at bounding box center [332, 68] width 10 height 13
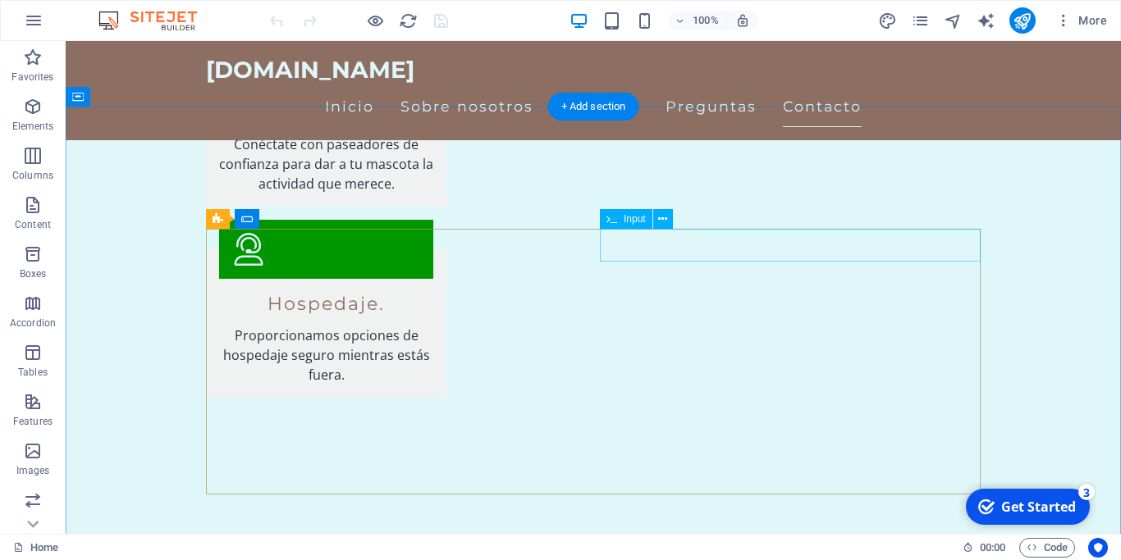
scroll to position [2176, 0]
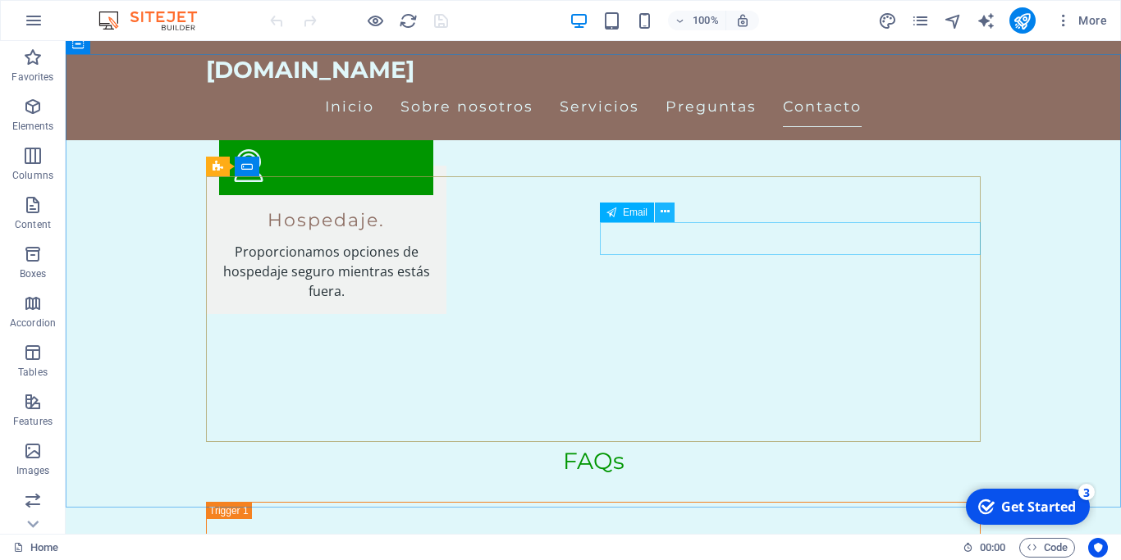
click at [665, 215] on icon at bounding box center [664, 211] width 9 height 17
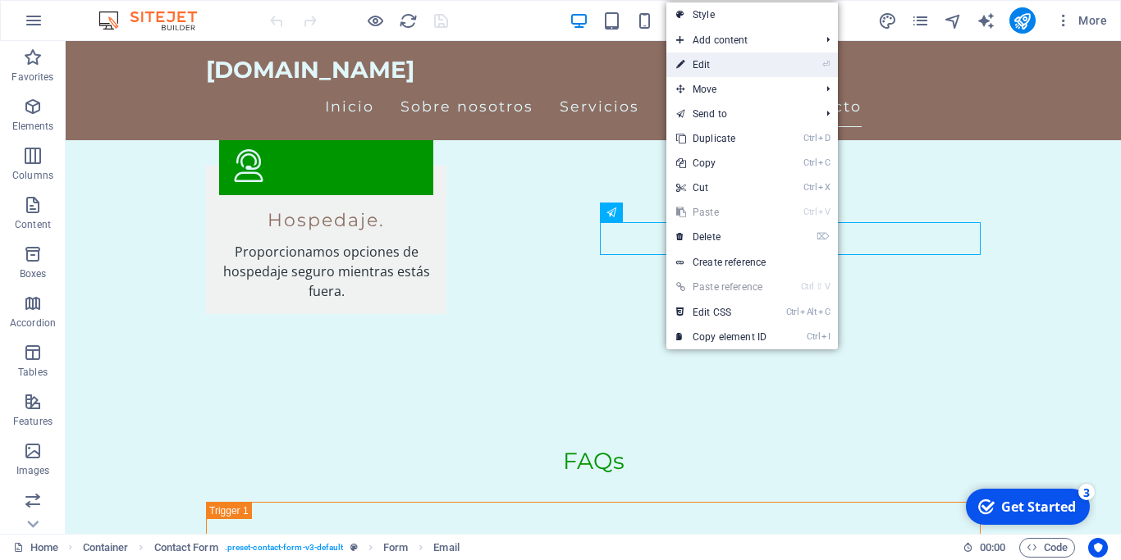
click at [708, 62] on link "⏎ Edit" at bounding box center [721, 65] width 110 height 25
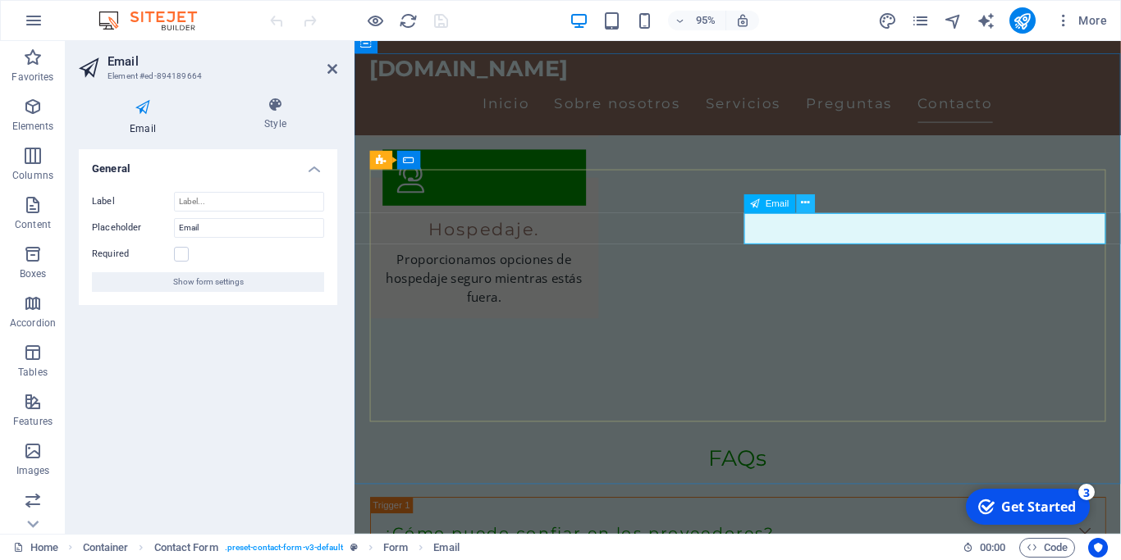
click at [807, 202] on icon at bounding box center [805, 203] width 8 height 16
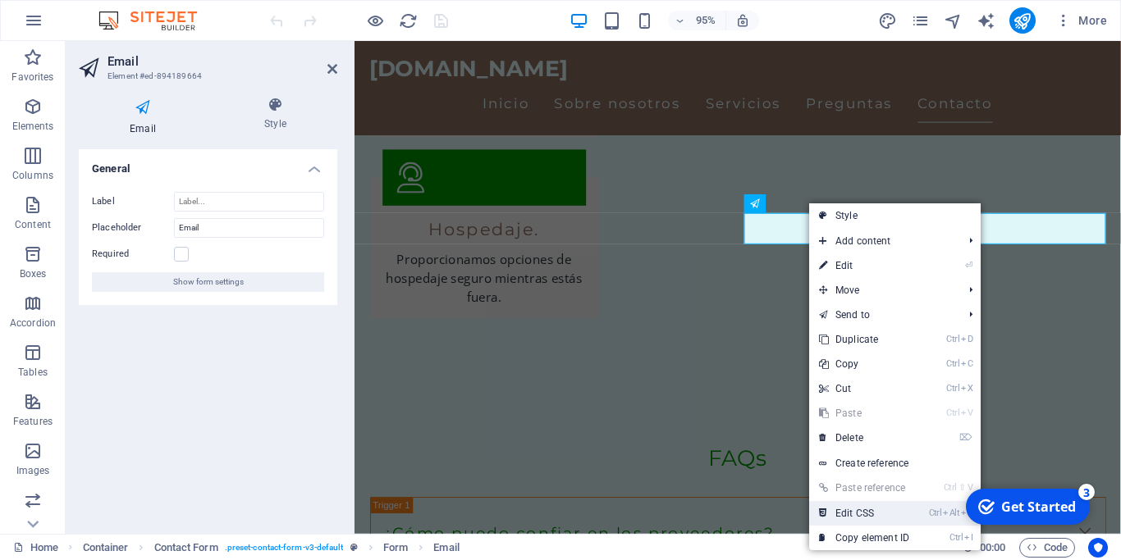
click at [863, 514] on link "Ctrl Alt C Edit CSS" at bounding box center [864, 513] width 110 height 25
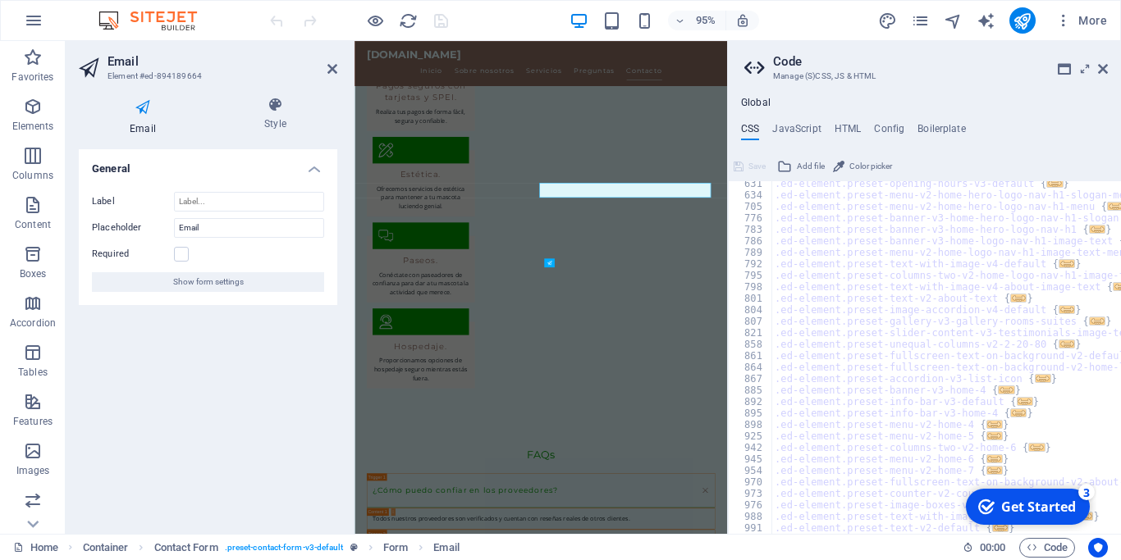
scroll to position [2042, 0]
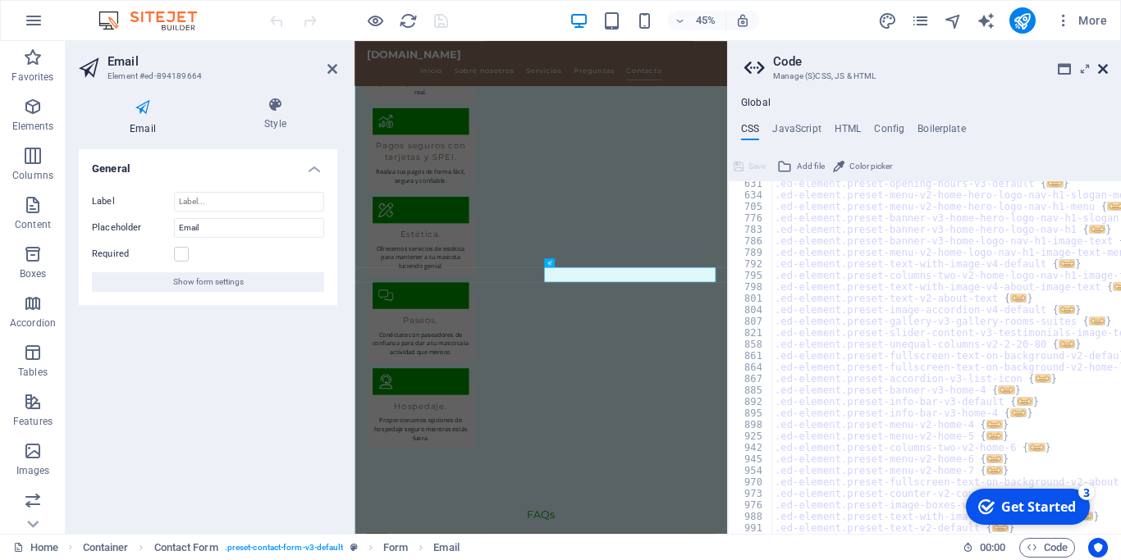
drag, startPoint x: 1104, startPoint y: 68, endPoint x: 788, endPoint y: 32, distance: 317.9
click at [1104, 68] on icon at bounding box center [1103, 68] width 10 height 13
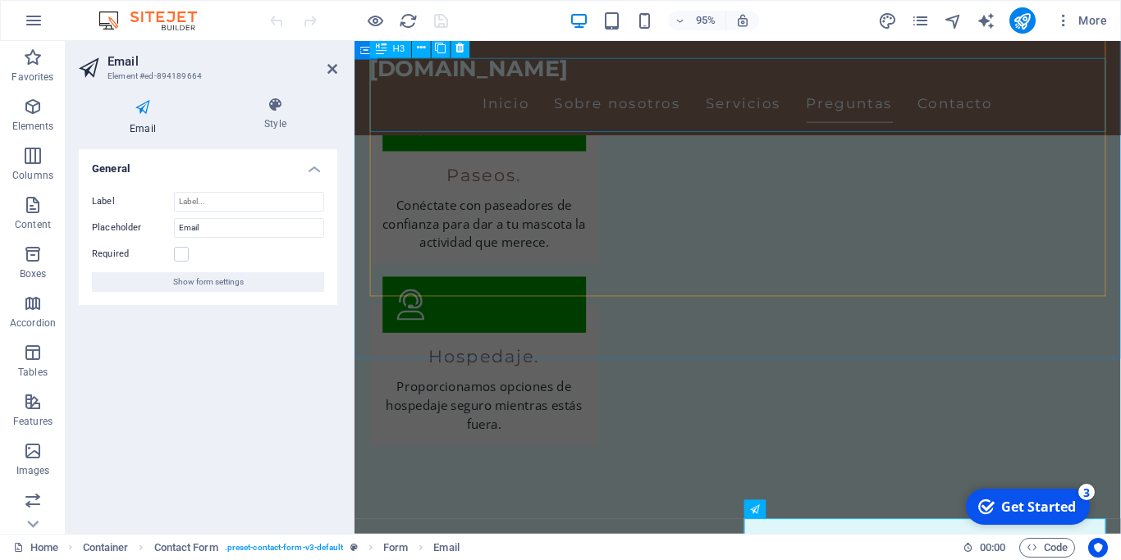
scroll to position [1853, 0]
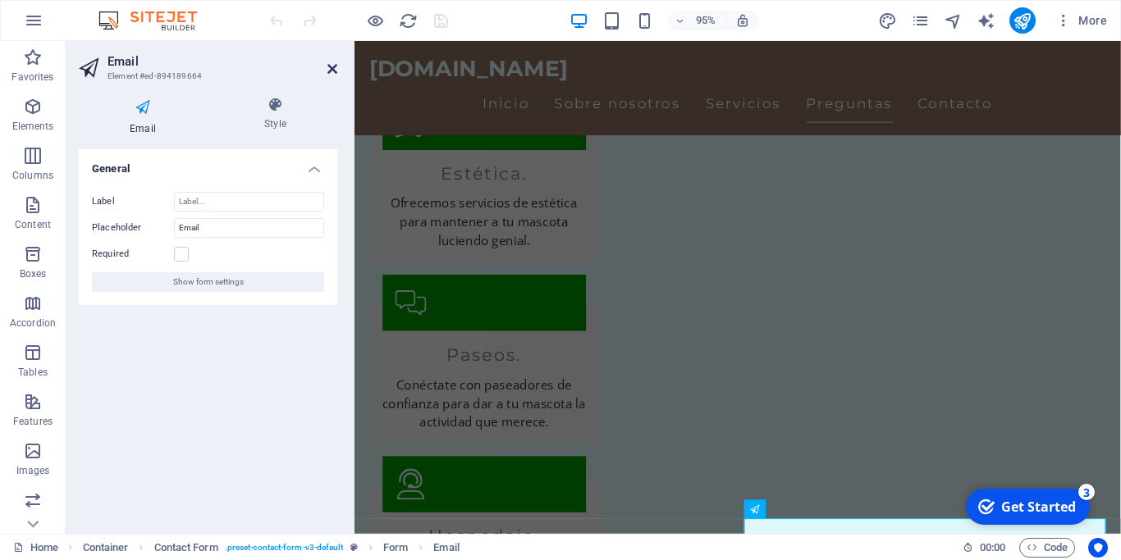
click at [328, 65] on icon at bounding box center [332, 68] width 10 height 13
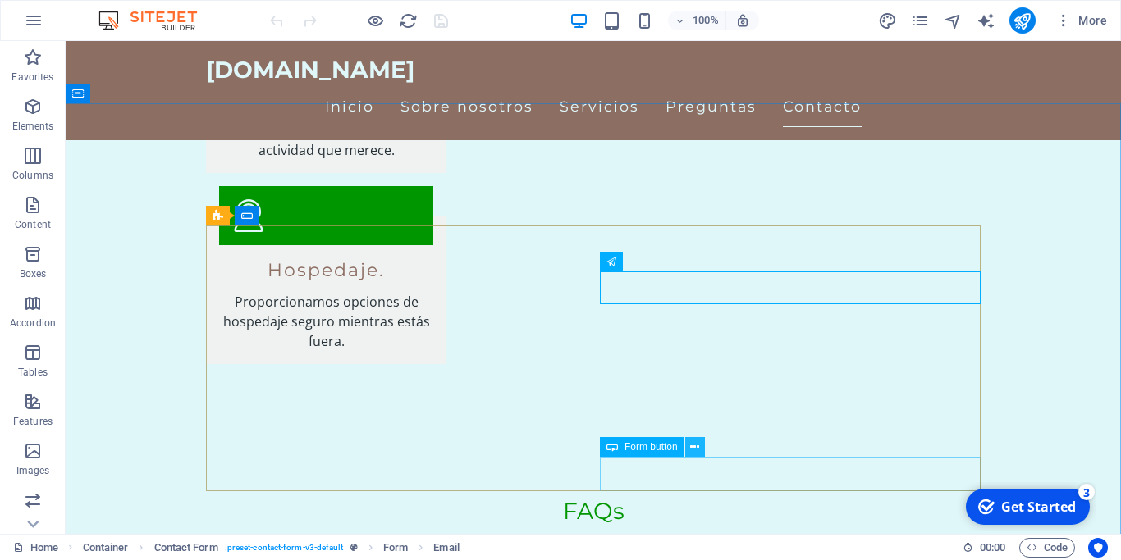
click at [692, 445] on icon at bounding box center [694, 447] width 9 height 17
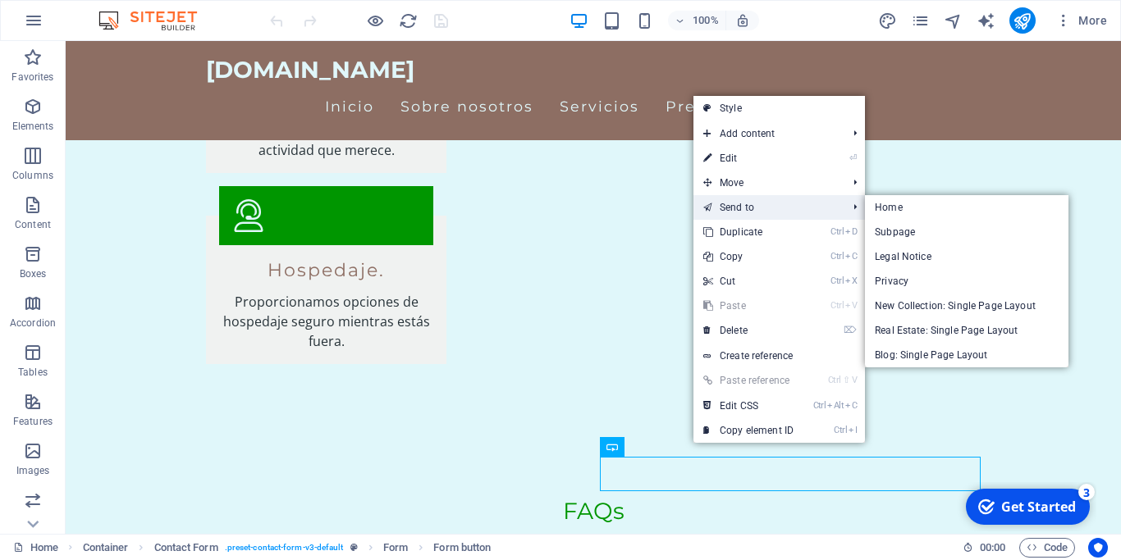
click at [771, 206] on link "Send to" at bounding box center [766, 207] width 147 height 25
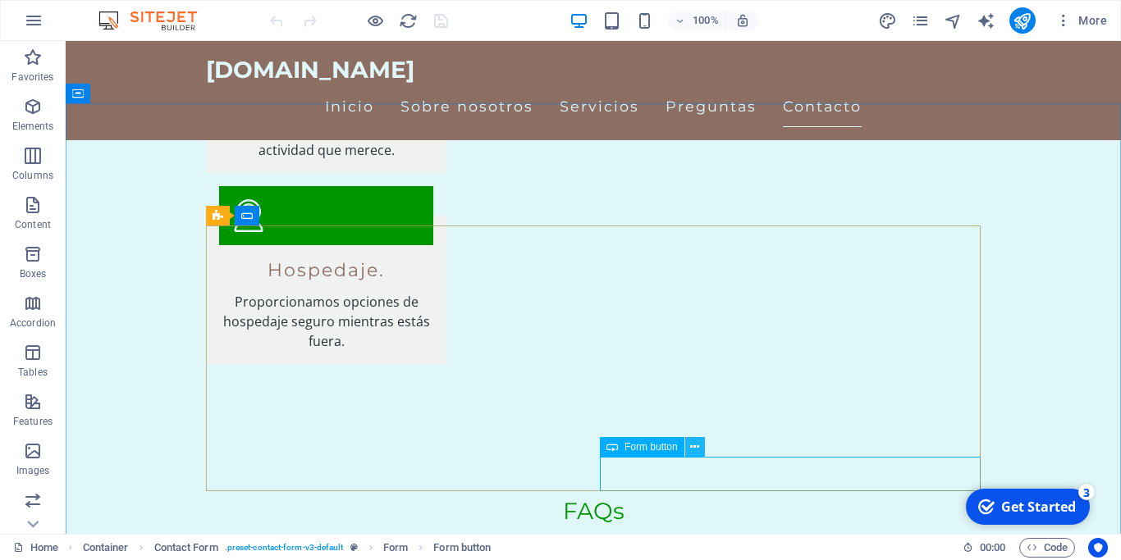
click at [700, 450] on button at bounding box center [695, 447] width 20 height 20
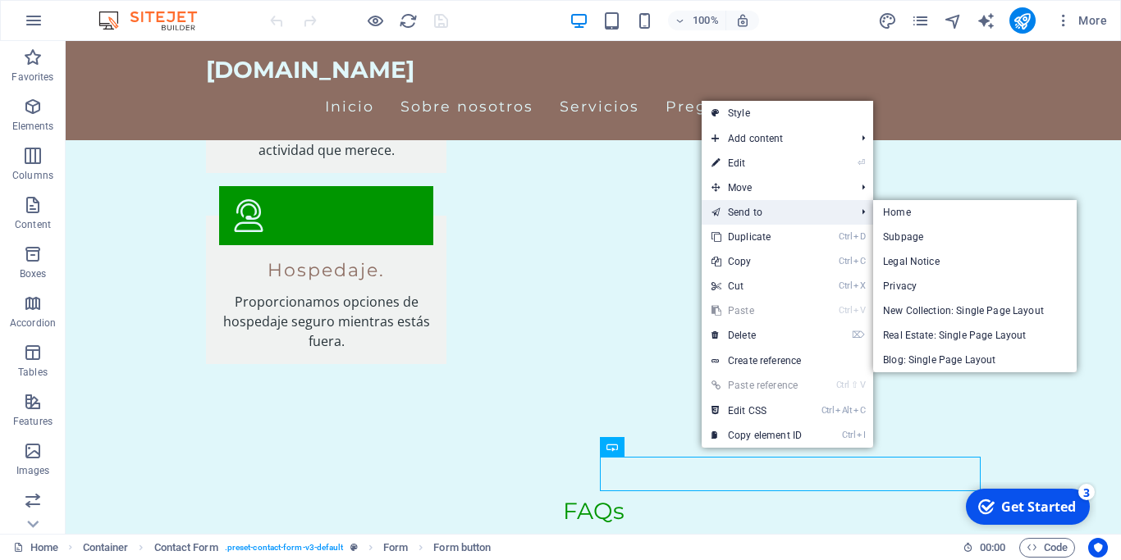
click at [738, 211] on link "Send to" at bounding box center [774, 212] width 147 height 25
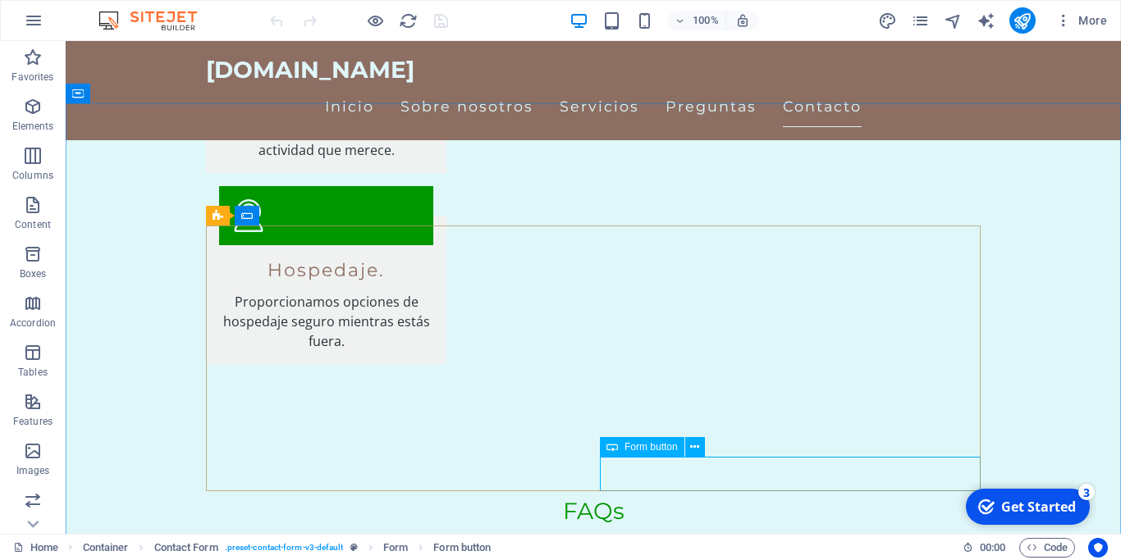
click at [667, 447] on span "Form button" at bounding box center [650, 447] width 53 height 10
click at [699, 448] on icon at bounding box center [694, 447] width 9 height 17
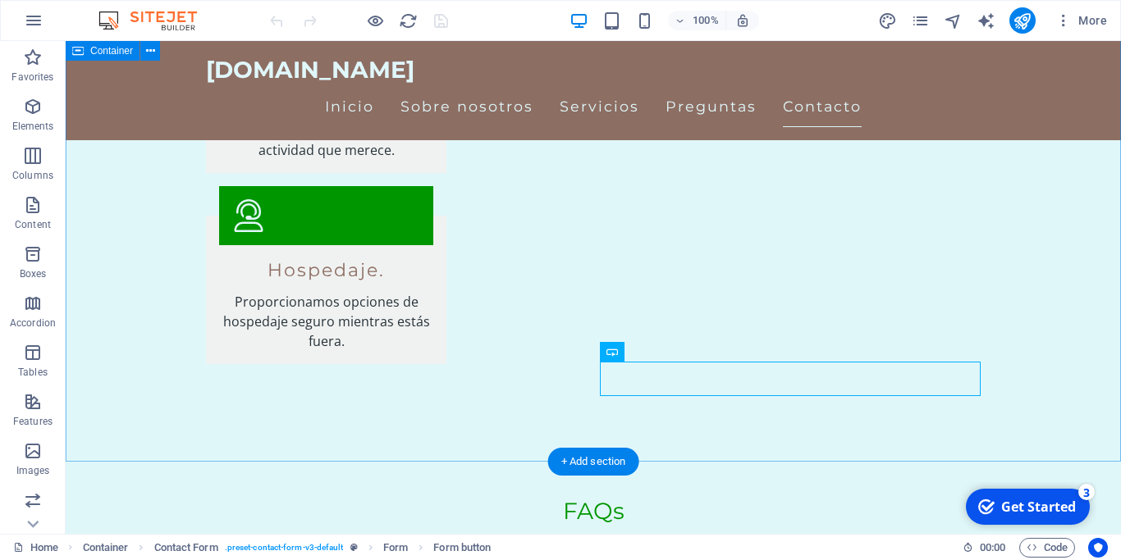
scroll to position [2293, 0]
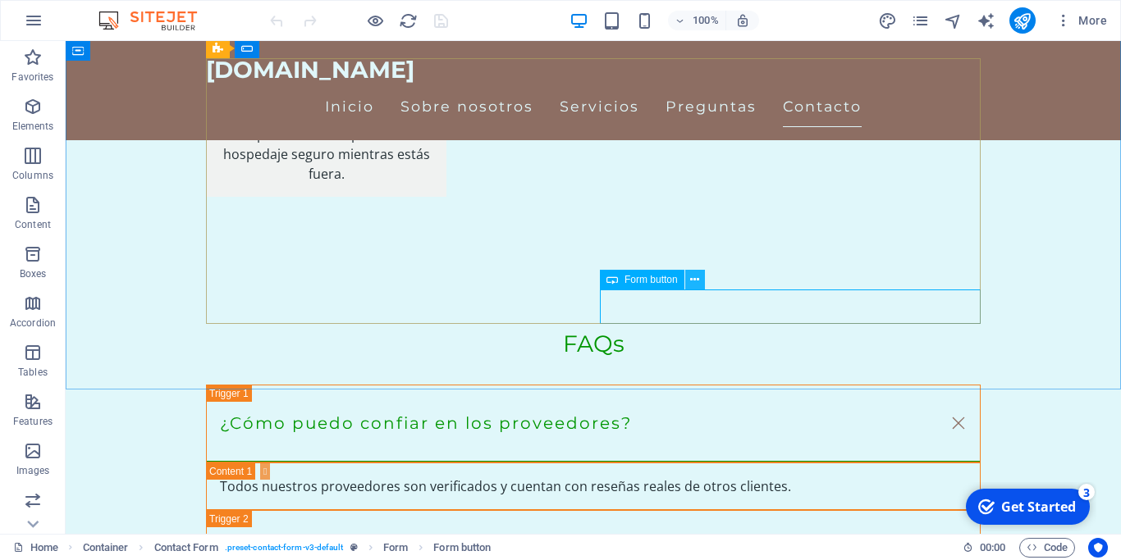
click at [699, 276] on icon at bounding box center [694, 280] width 9 height 17
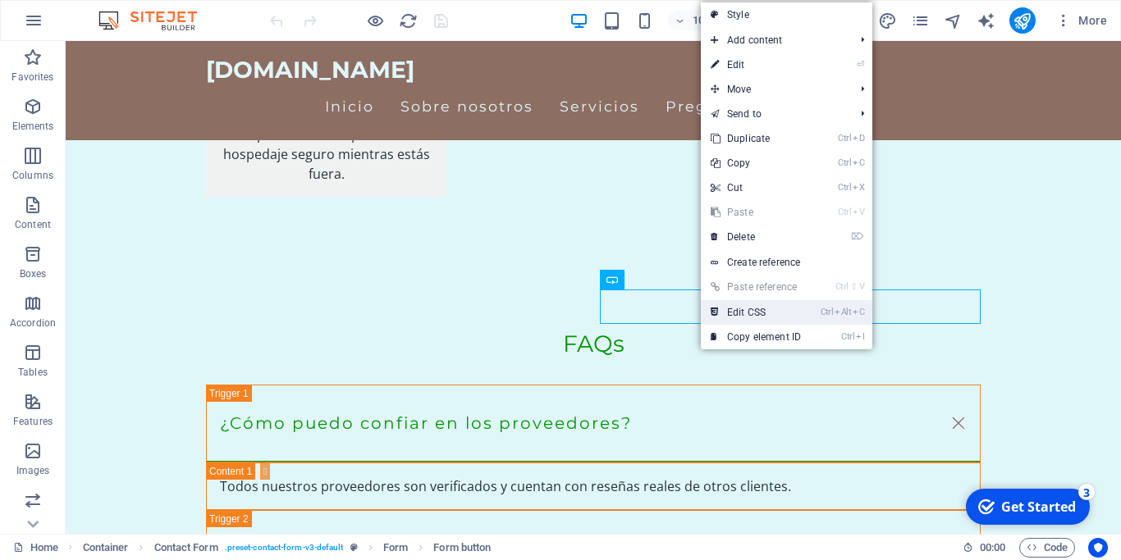
click at [733, 312] on link "Ctrl Alt C Edit CSS" at bounding box center [756, 312] width 110 height 25
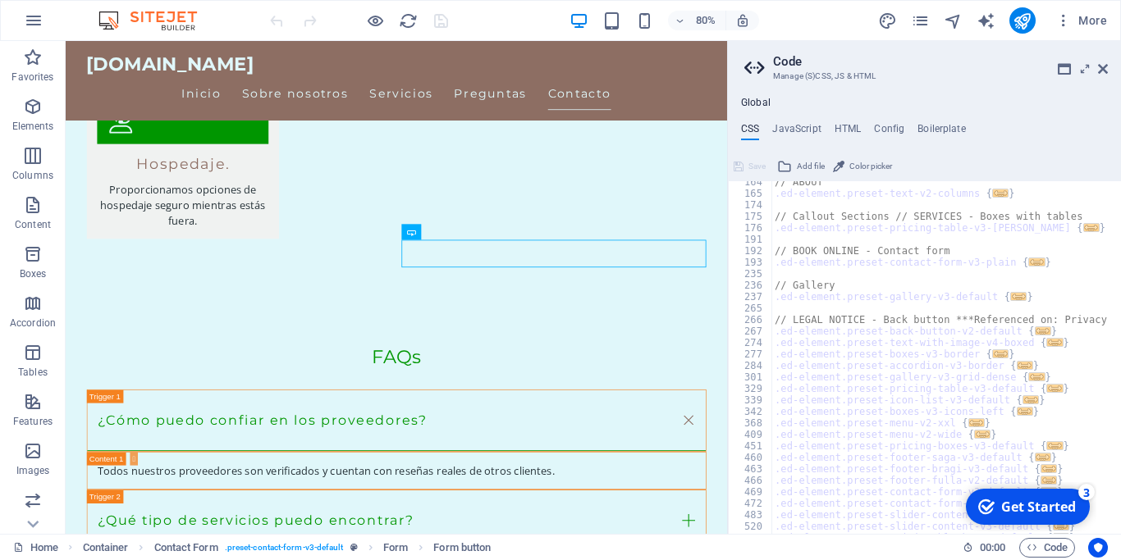
scroll to position [0, 0]
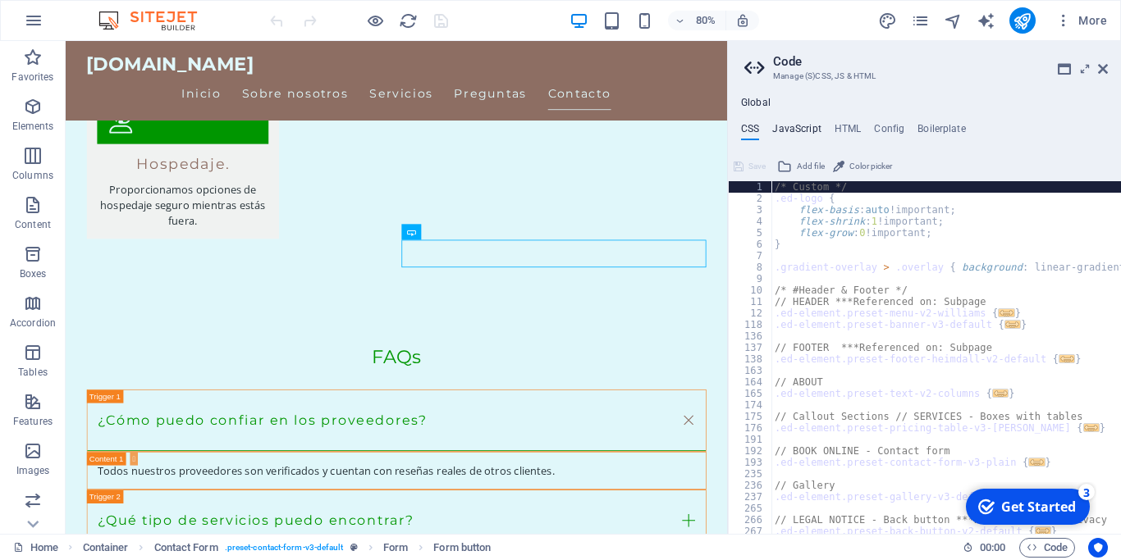
click at [802, 133] on h4 "JavaScript" at bounding box center [796, 132] width 48 height 18
type textarea "/* JS for preset "Menu V2" */"
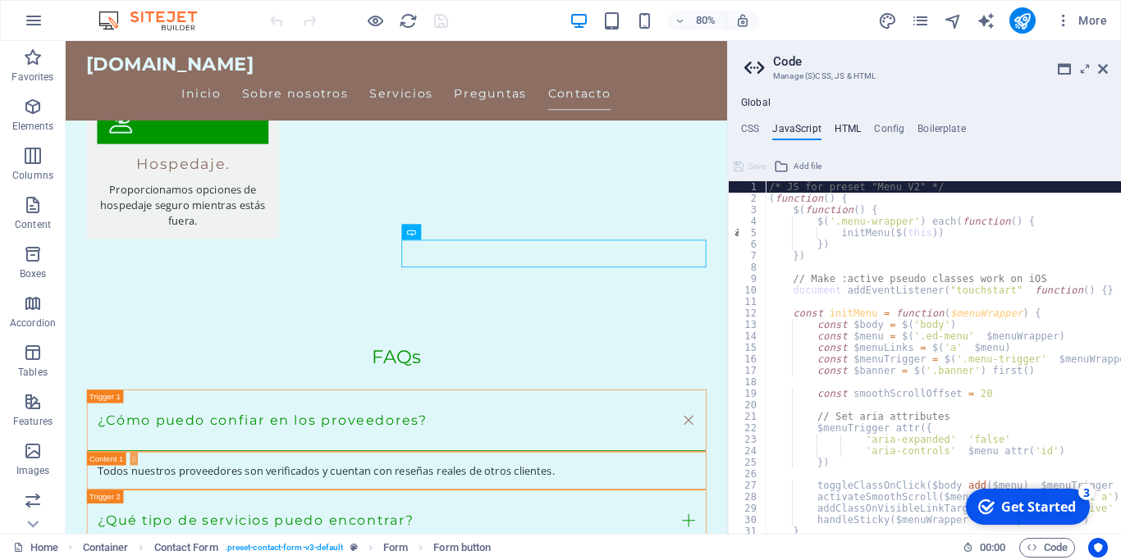
click at [848, 130] on h4 "HTML" at bounding box center [847, 132] width 27 height 18
type textarea "<a href="#main-content" class="wv-link-content button">Skip to main content</a>"
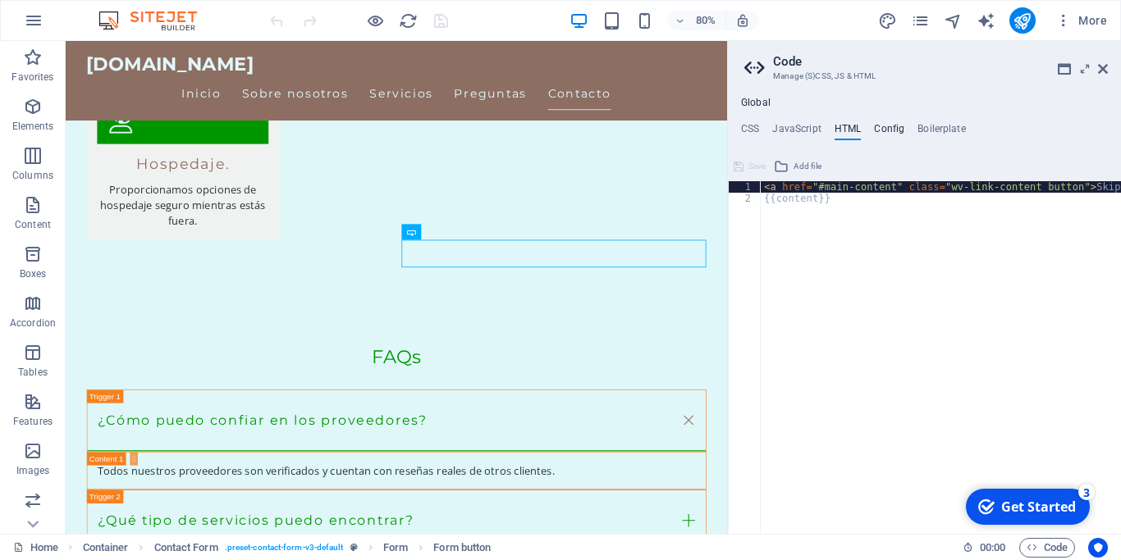
click at [884, 130] on h4 "Config" at bounding box center [889, 132] width 30 height 18
type textarea "$color-background: #e0f7fa;"
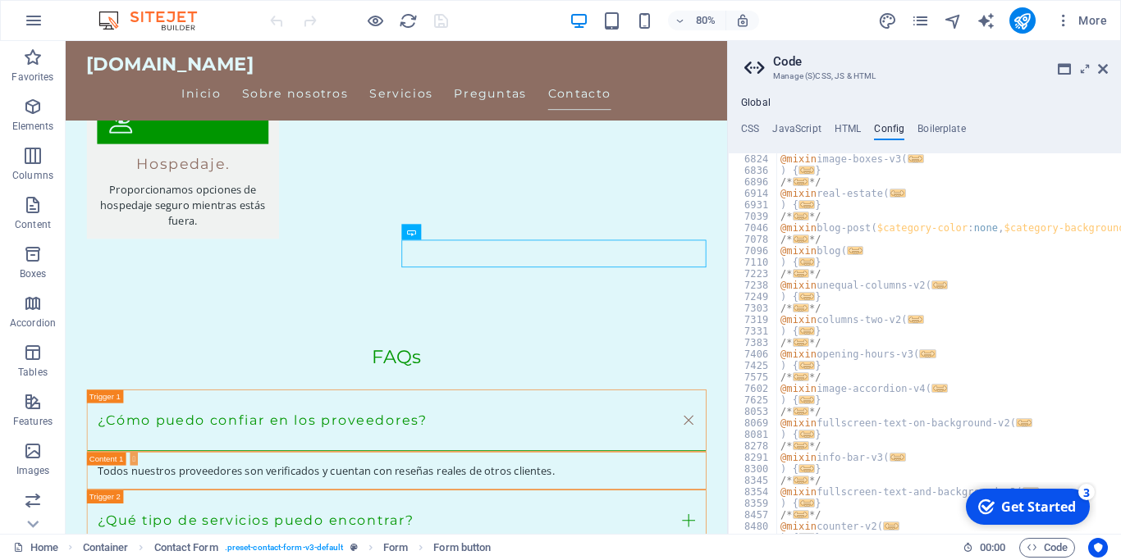
scroll to position [1477, 0]
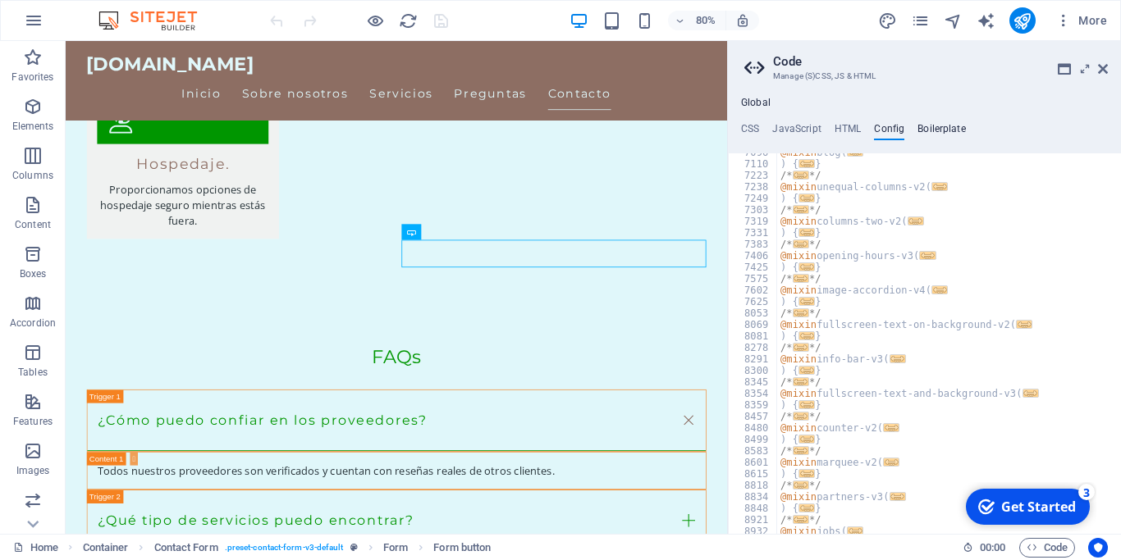
click at [943, 130] on h4 "Boilerplate" at bounding box center [941, 132] width 48 height 18
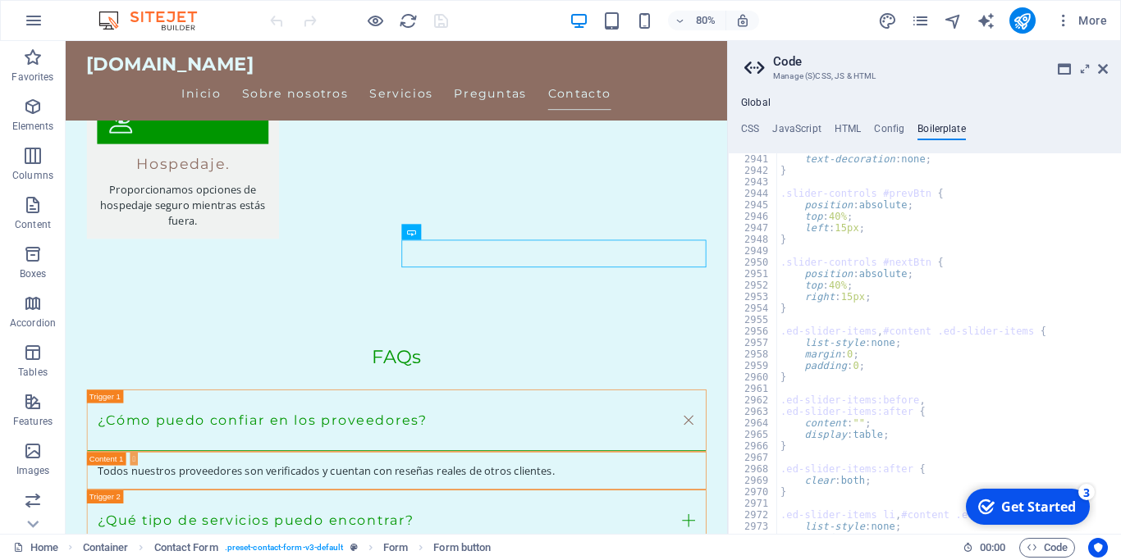
scroll to position [19440, 0]
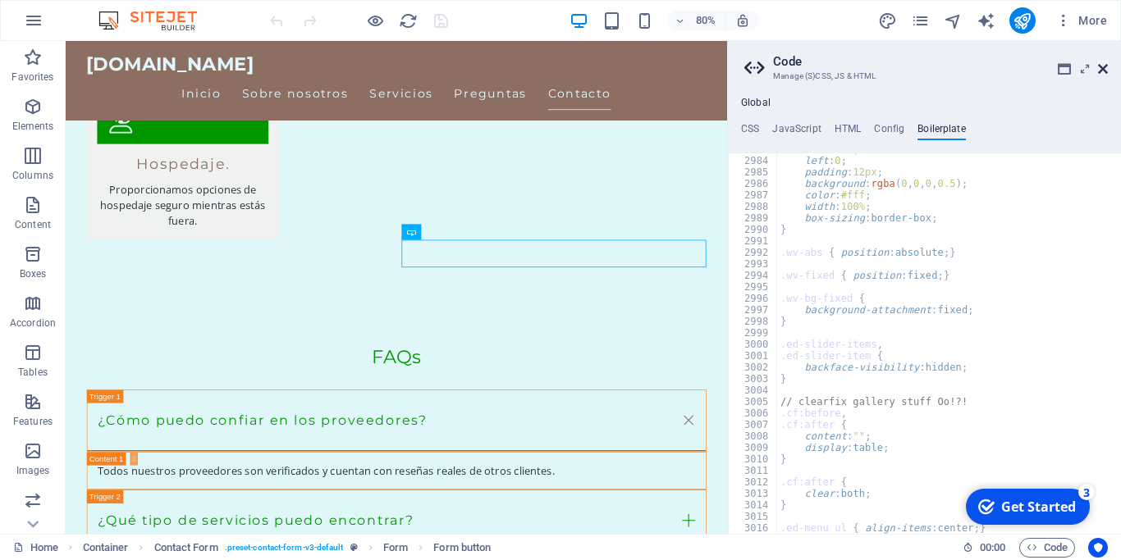
drag, startPoint x: 1101, startPoint y: 64, endPoint x: 293, endPoint y: 163, distance: 814.2
click at [1101, 64] on icon at bounding box center [1103, 68] width 10 height 13
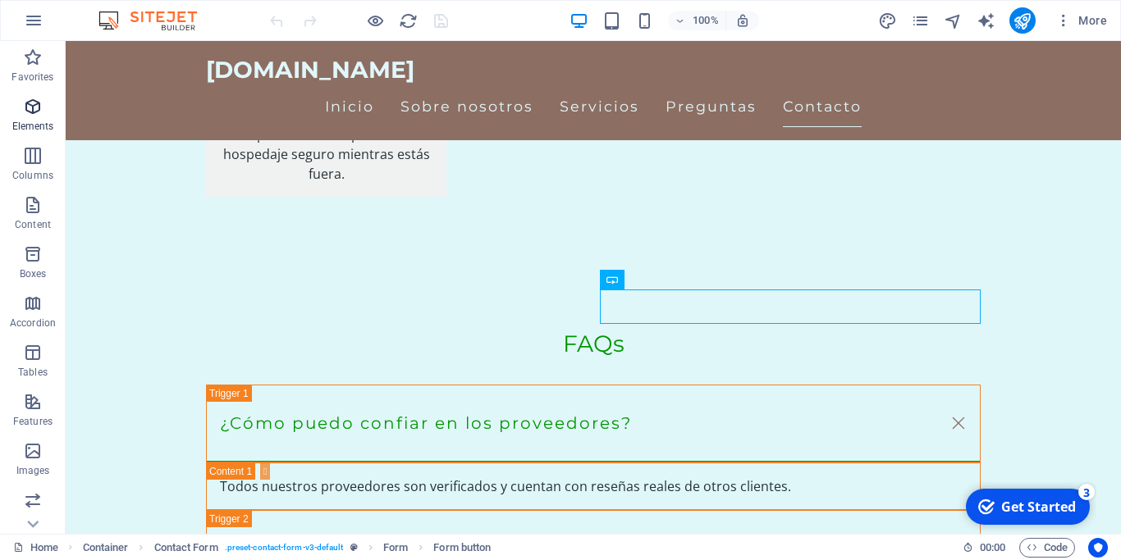
click at [39, 103] on icon "button" at bounding box center [33, 107] width 20 height 20
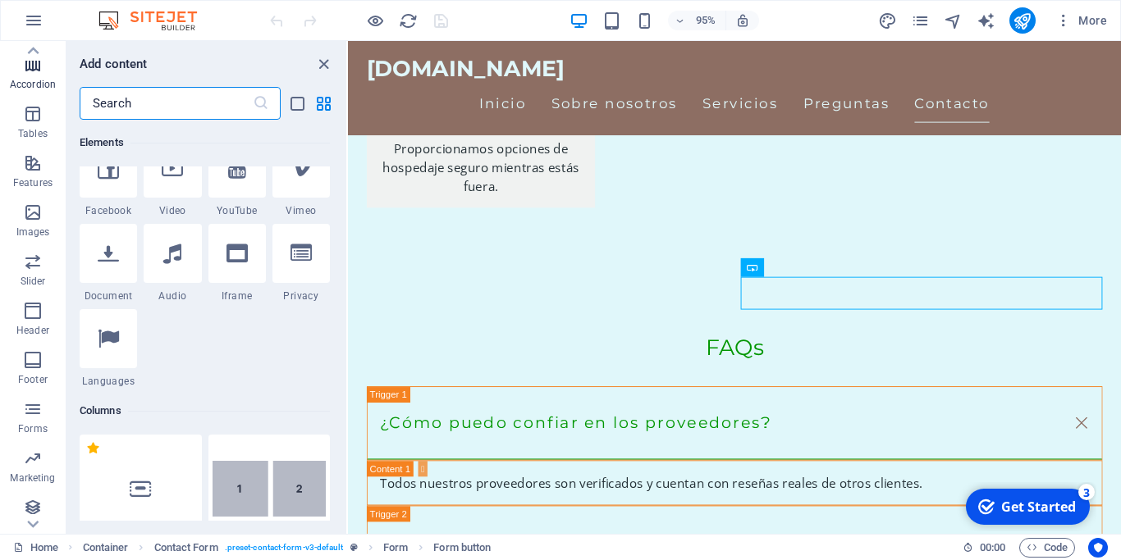
scroll to position [245, 0]
click at [34, 413] on span "Forms" at bounding box center [33, 412] width 66 height 39
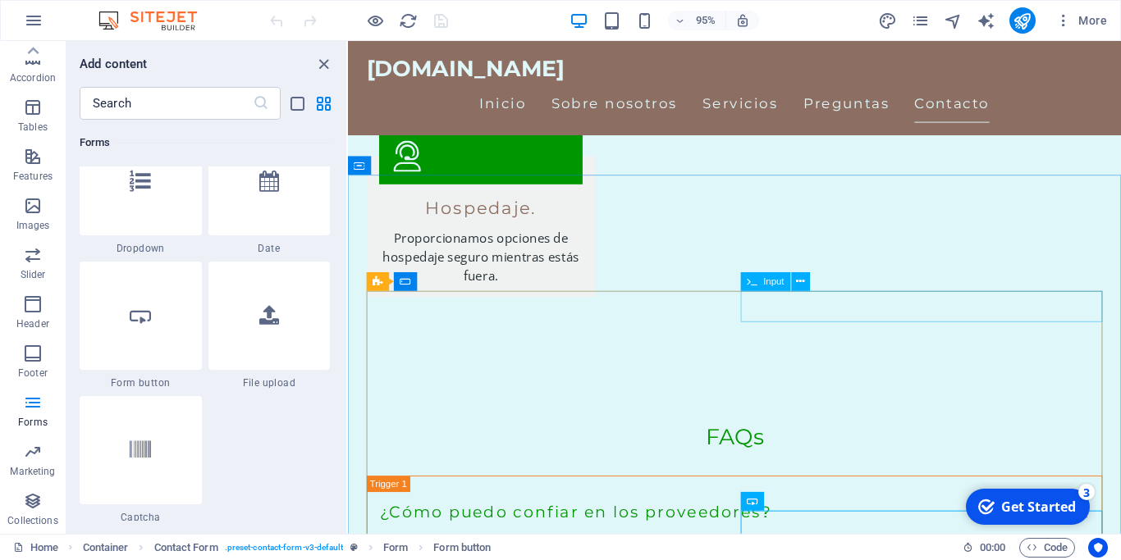
scroll to position [2042, 0]
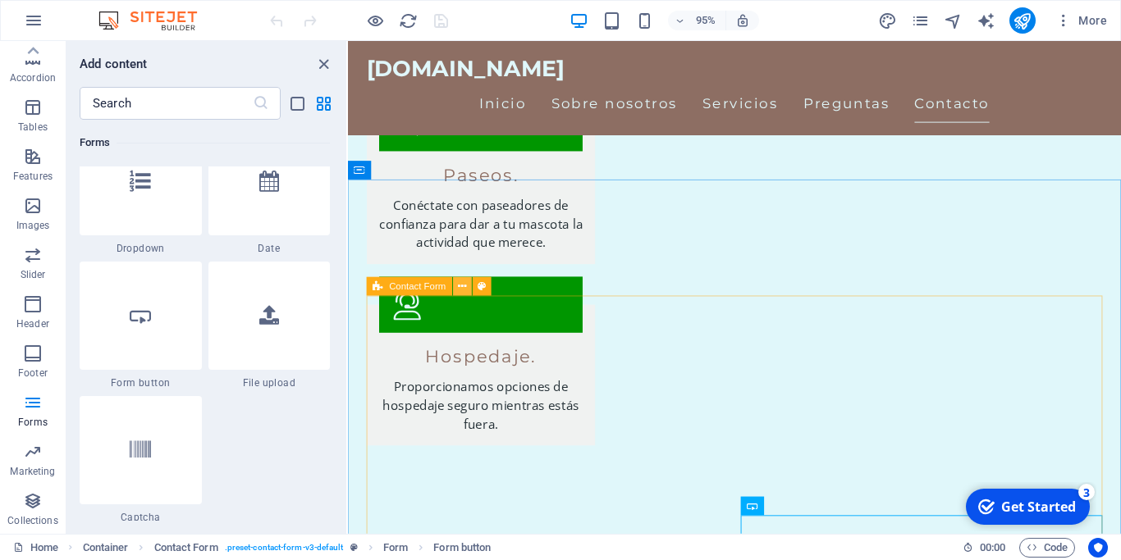
click at [464, 284] on icon at bounding box center [462, 286] width 8 height 16
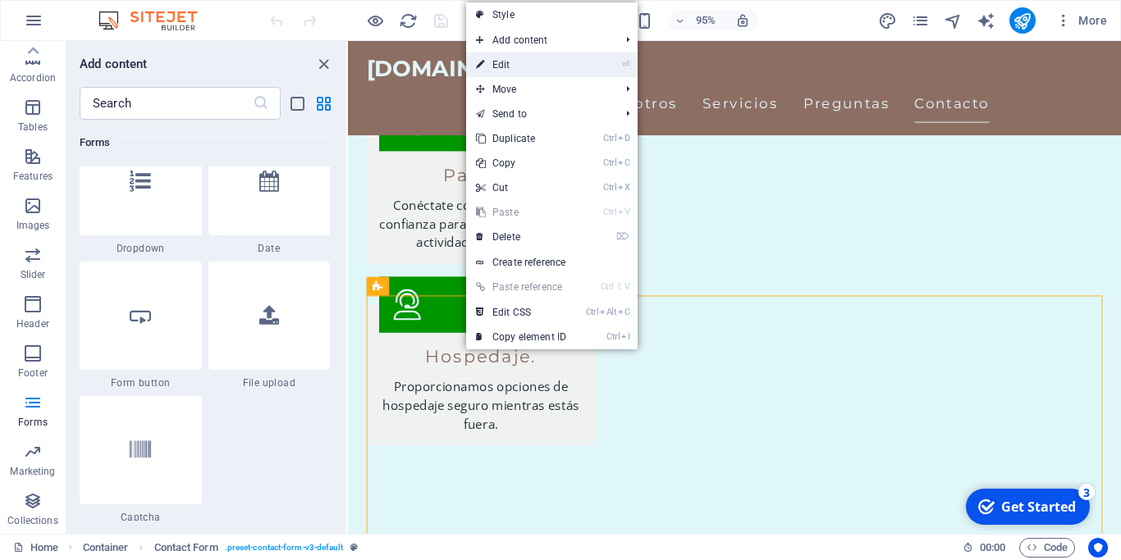
click at [501, 63] on link "⏎ Edit" at bounding box center [521, 65] width 110 height 25
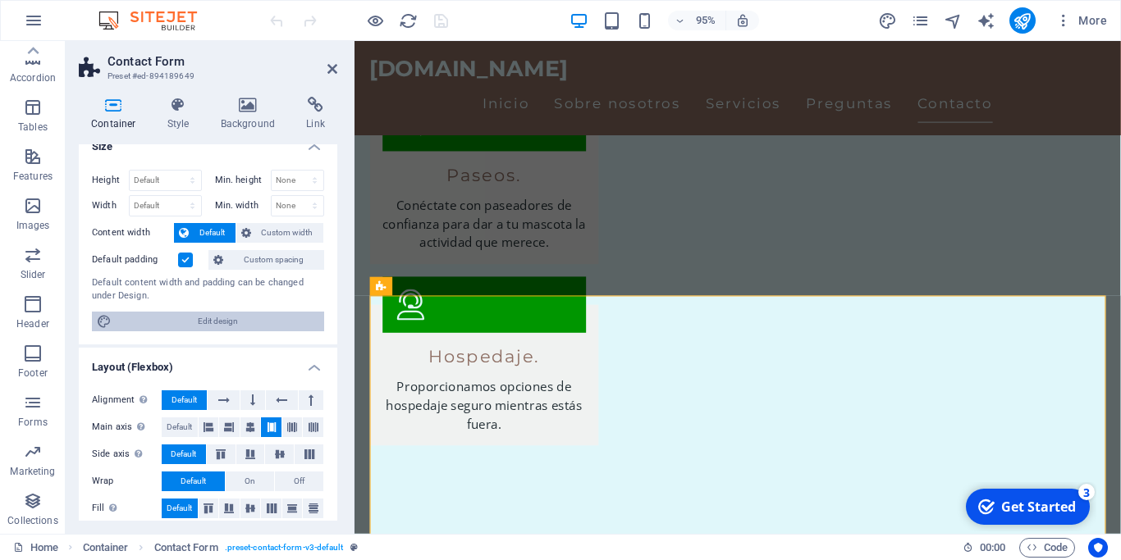
scroll to position [0, 0]
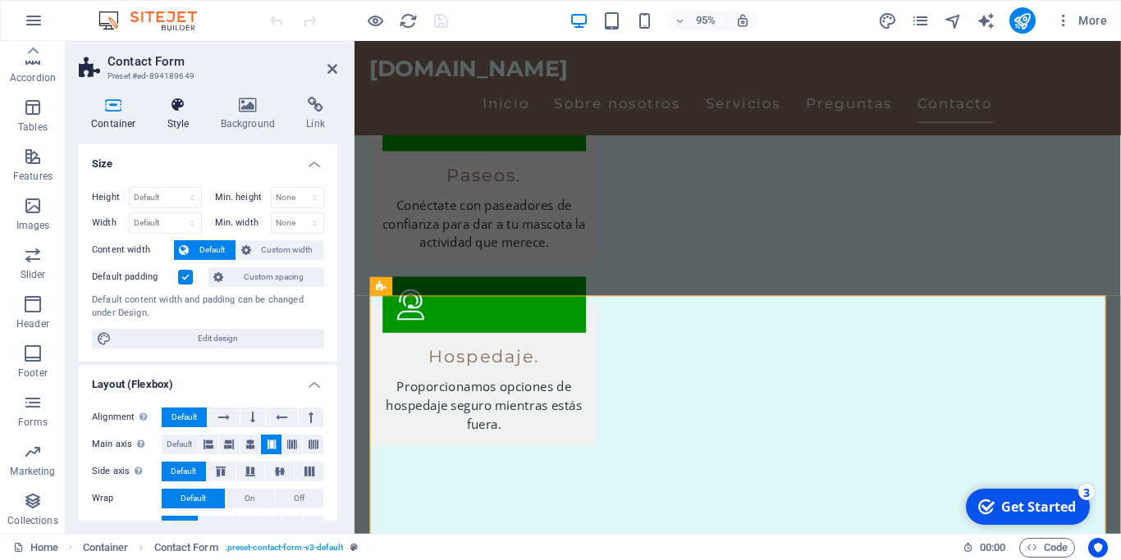
click at [187, 112] on icon at bounding box center [178, 105] width 47 height 16
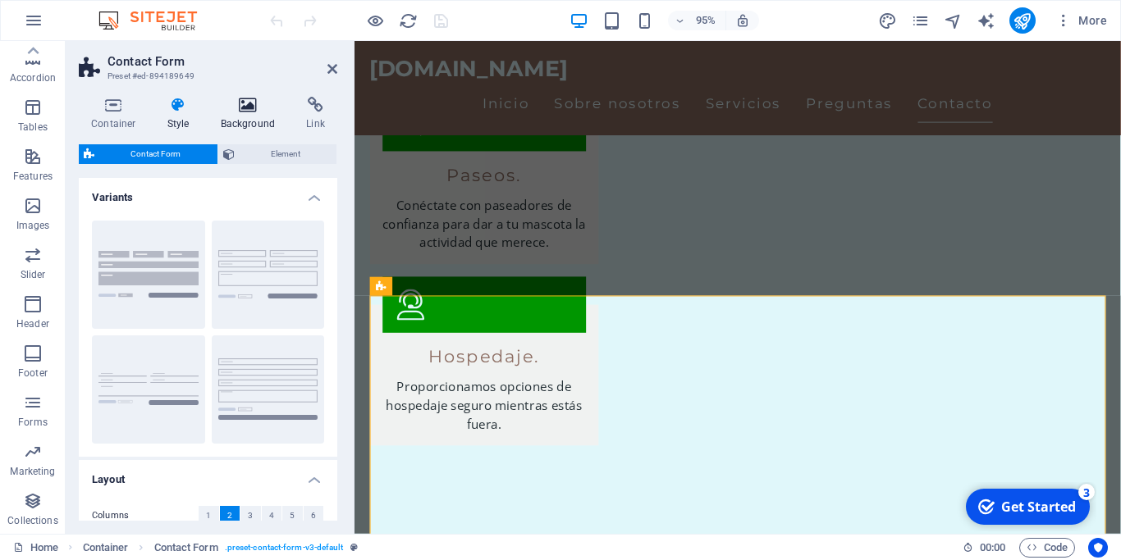
click at [243, 113] on h4 "Background" at bounding box center [251, 114] width 86 height 34
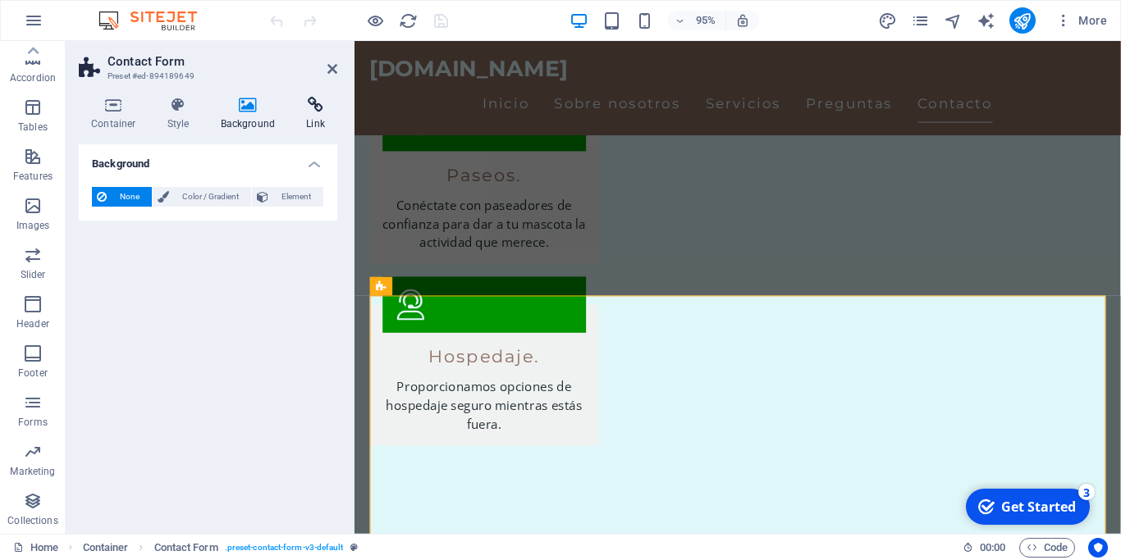
click at [308, 116] on h4 "Link" at bounding box center [315, 114] width 43 height 34
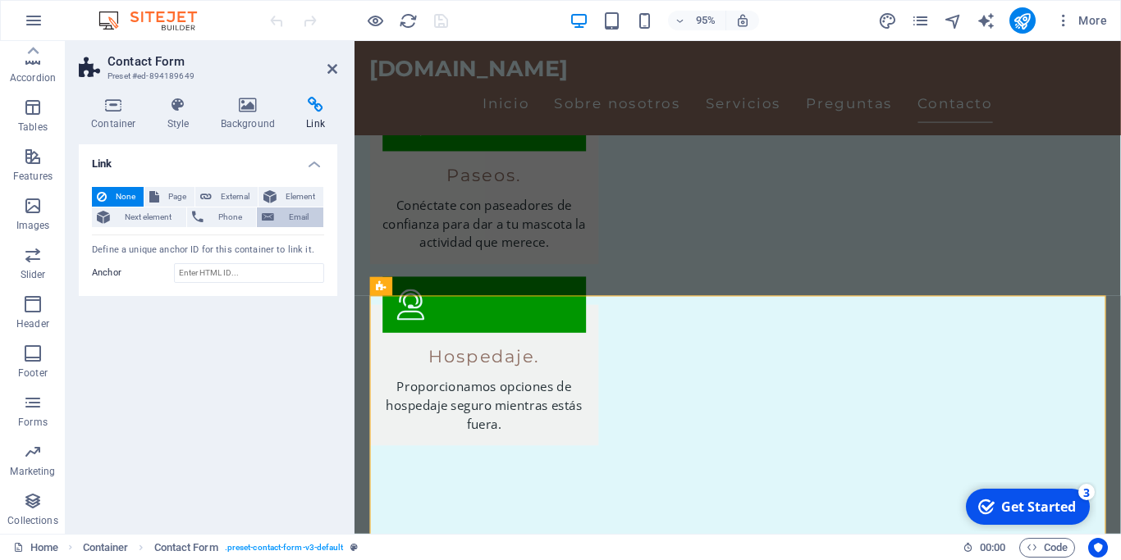
click at [297, 217] on span "Email" at bounding box center [298, 218] width 39 height 20
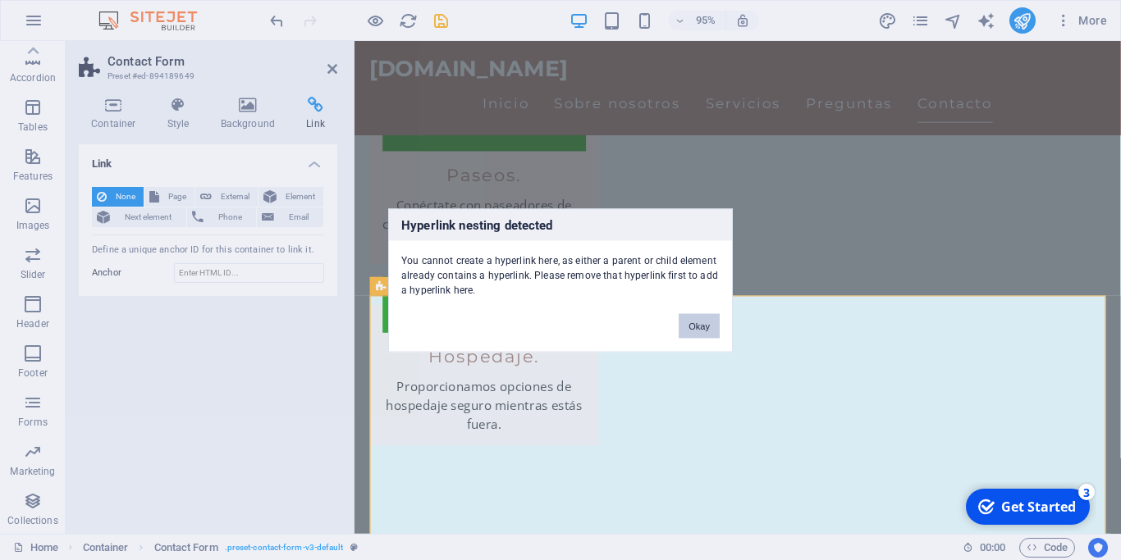
click at [706, 326] on button "Okay" at bounding box center [698, 325] width 41 height 25
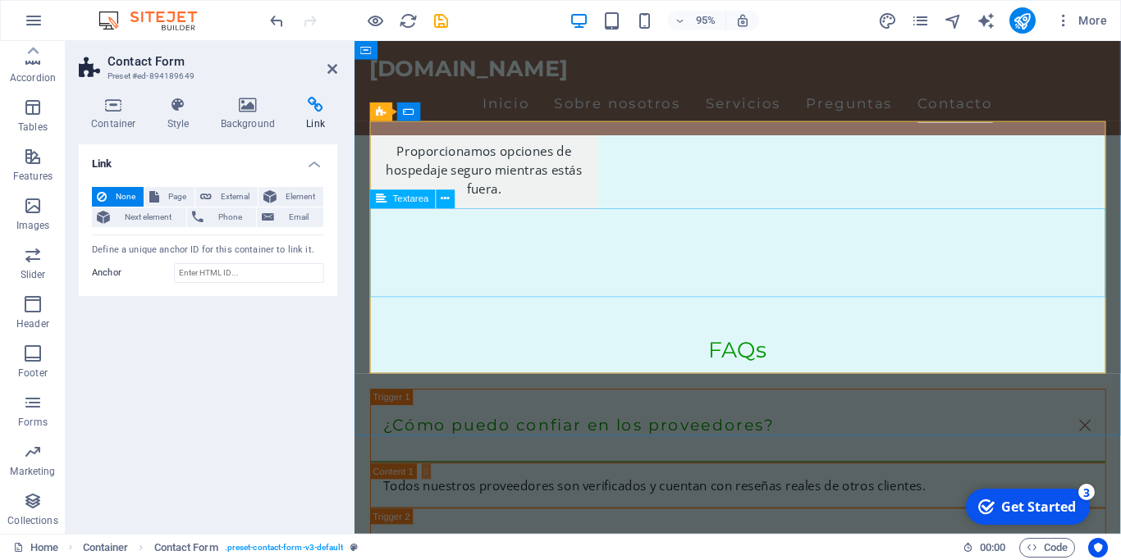
scroll to position [2209, 0]
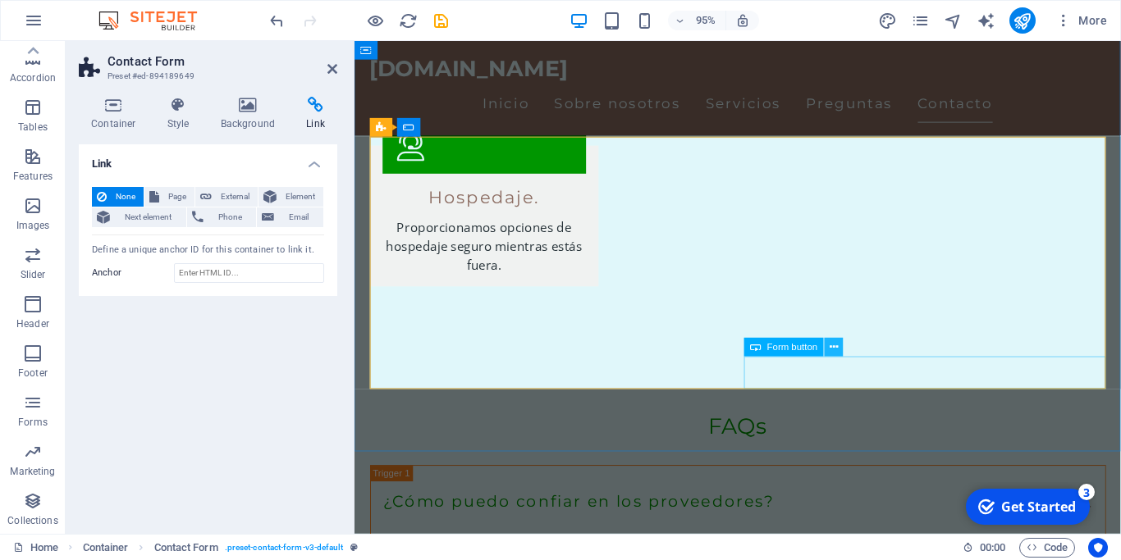
click at [837, 349] on icon at bounding box center [833, 347] width 8 height 16
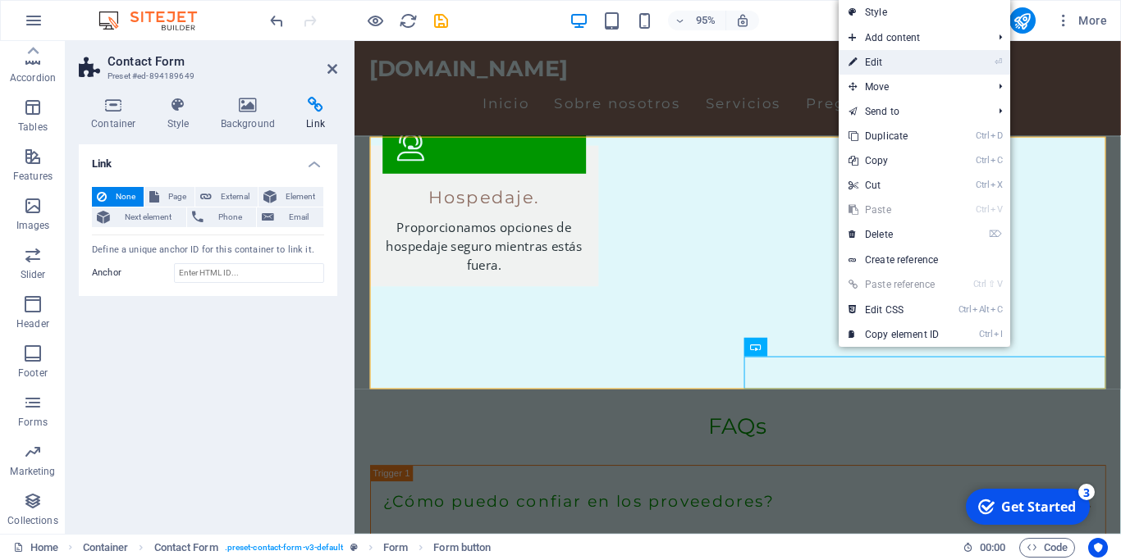
click at [873, 64] on link "⏎ Edit" at bounding box center [893, 62] width 110 height 25
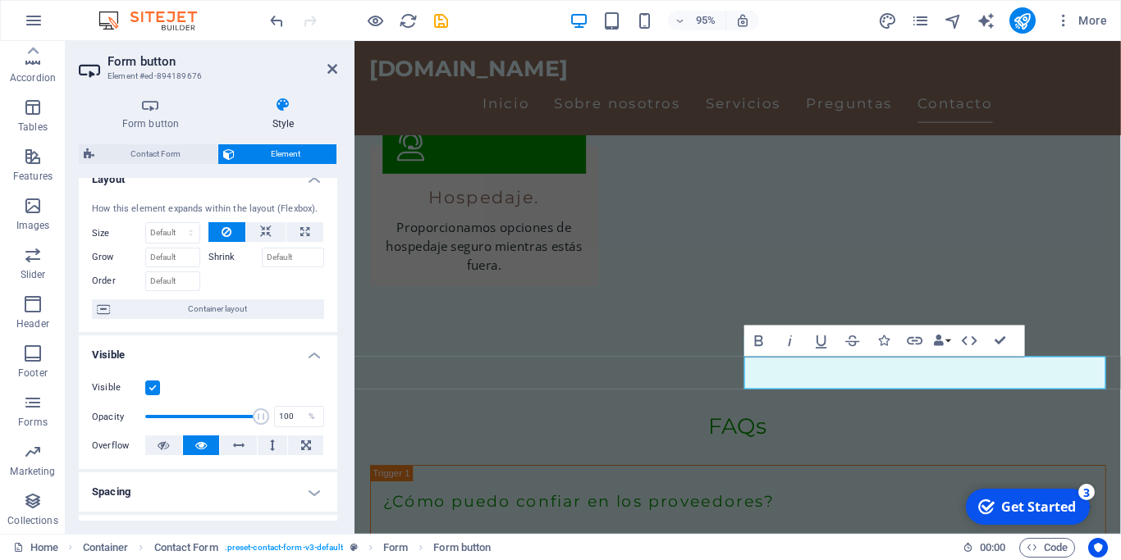
scroll to position [0, 0]
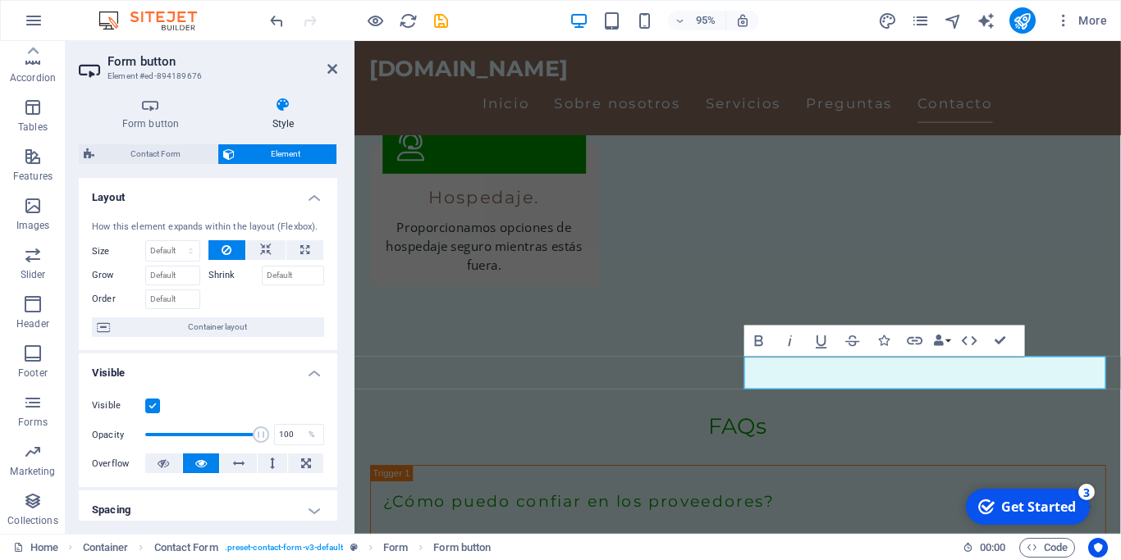
click at [322, 199] on h4 "Layout" at bounding box center [208, 193] width 258 height 30
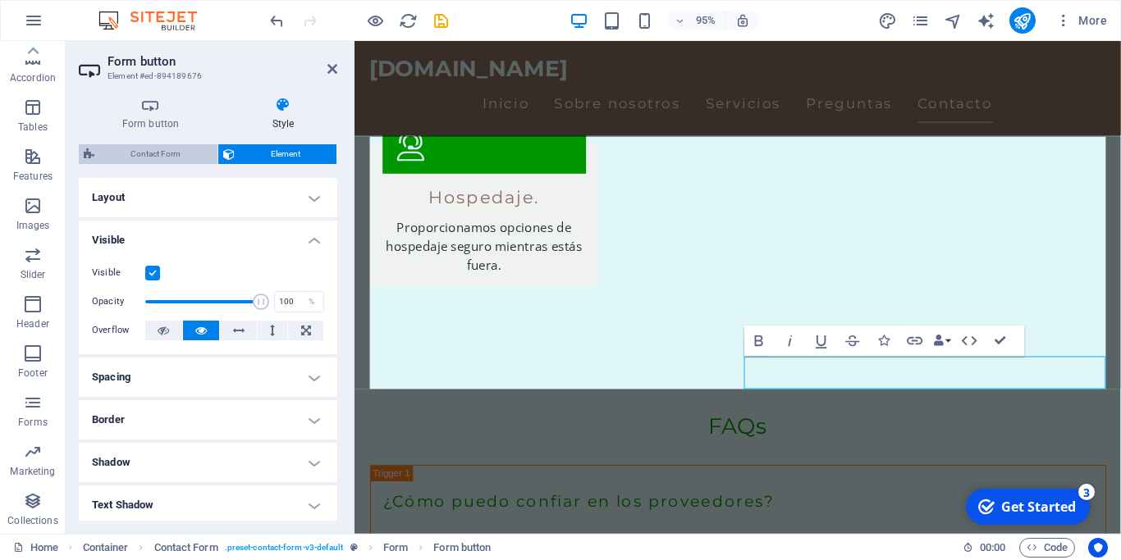
click at [151, 155] on span "Contact Form" at bounding box center [155, 154] width 113 height 20
select select "rem"
select select "preset-contact-form-v3-default"
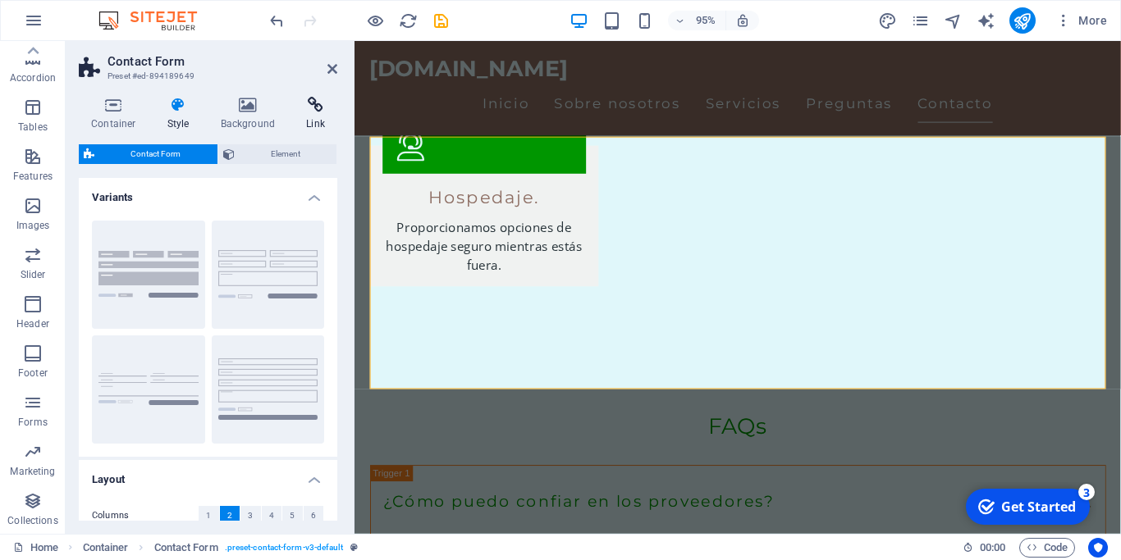
click at [308, 115] on h4 "Link" at bounding box center [315, 114] width 43 height 34
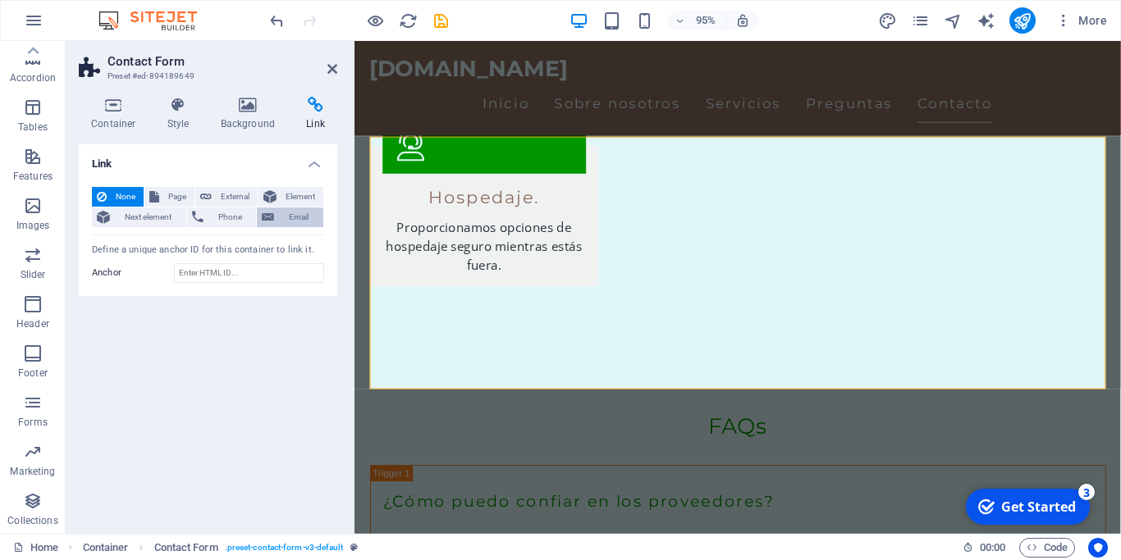
click at [292, 213] on span "Email" at bounding box center [298, 218] width 39 height 20
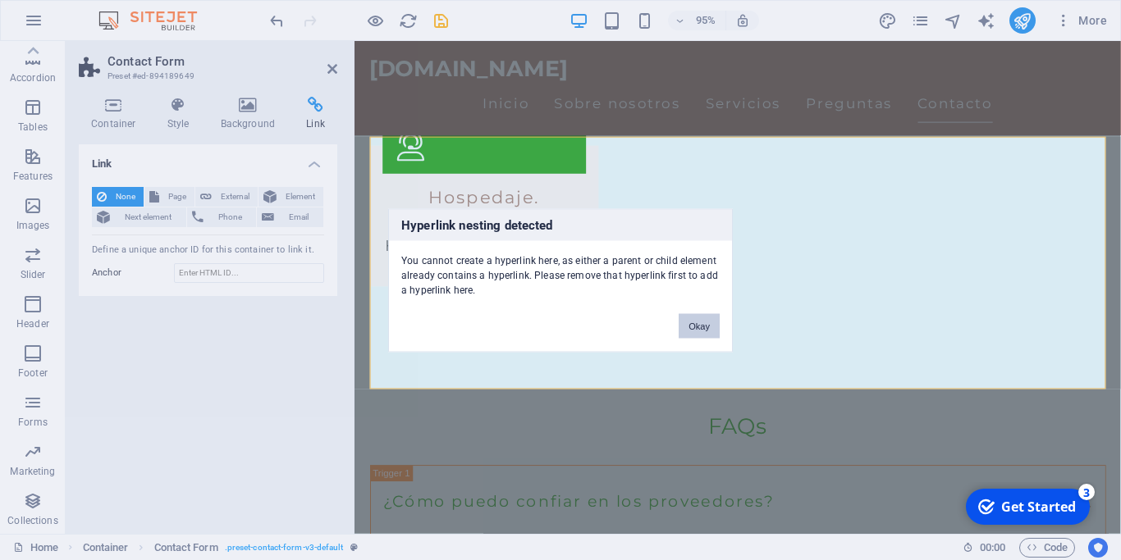
click at [696, 328] on button "Okay" at bounding box center [698, 325] width 41 height 25
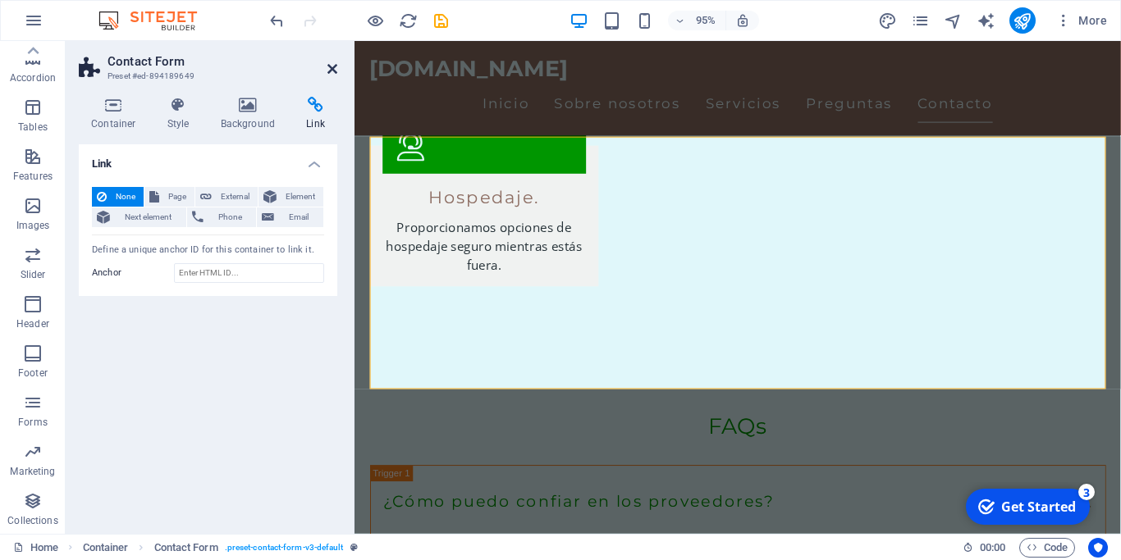
click at [332, 70] on icon at bounding box center [332, 68] width 10 height 13
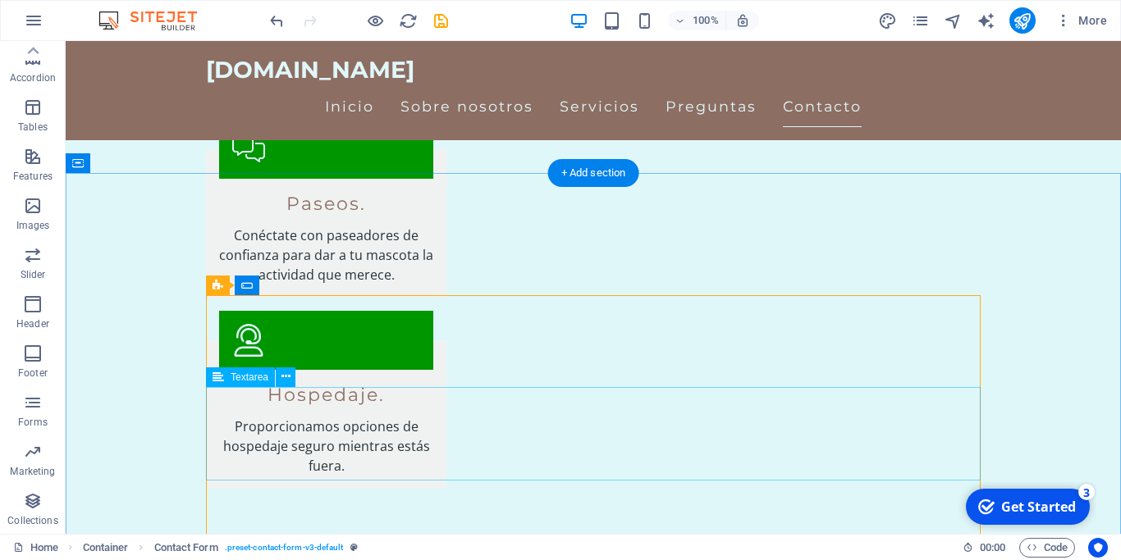
scroll to position [1958, 0]
